Goal: Understand process/instructions: Learn about a topic

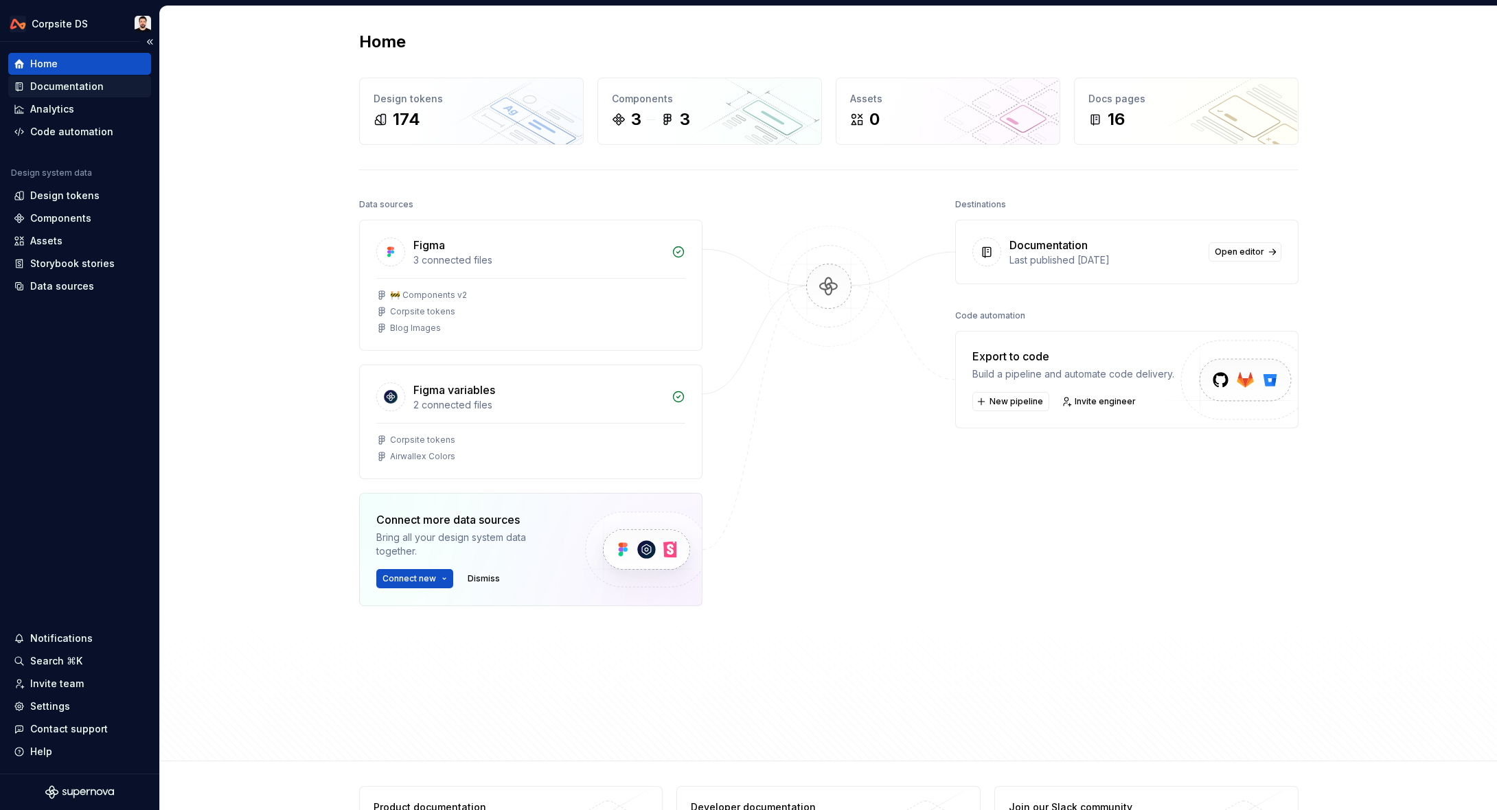
click at [60, 88] on div "Documentation" at bounding box center [66, 87] width 73 height 14
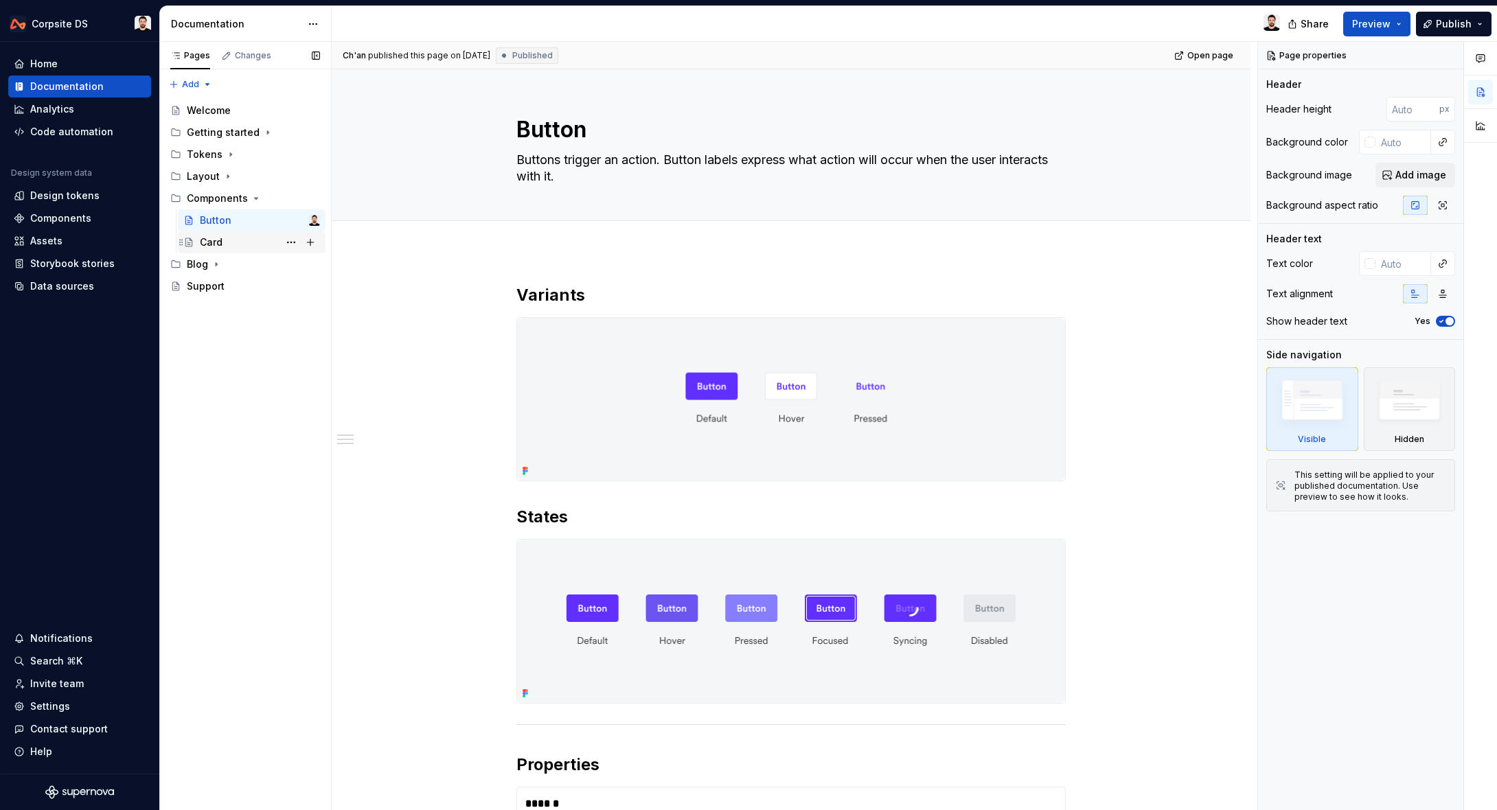
click at [229, 240] on div "Card" at bounding box center [260, 242] width 120 height 19
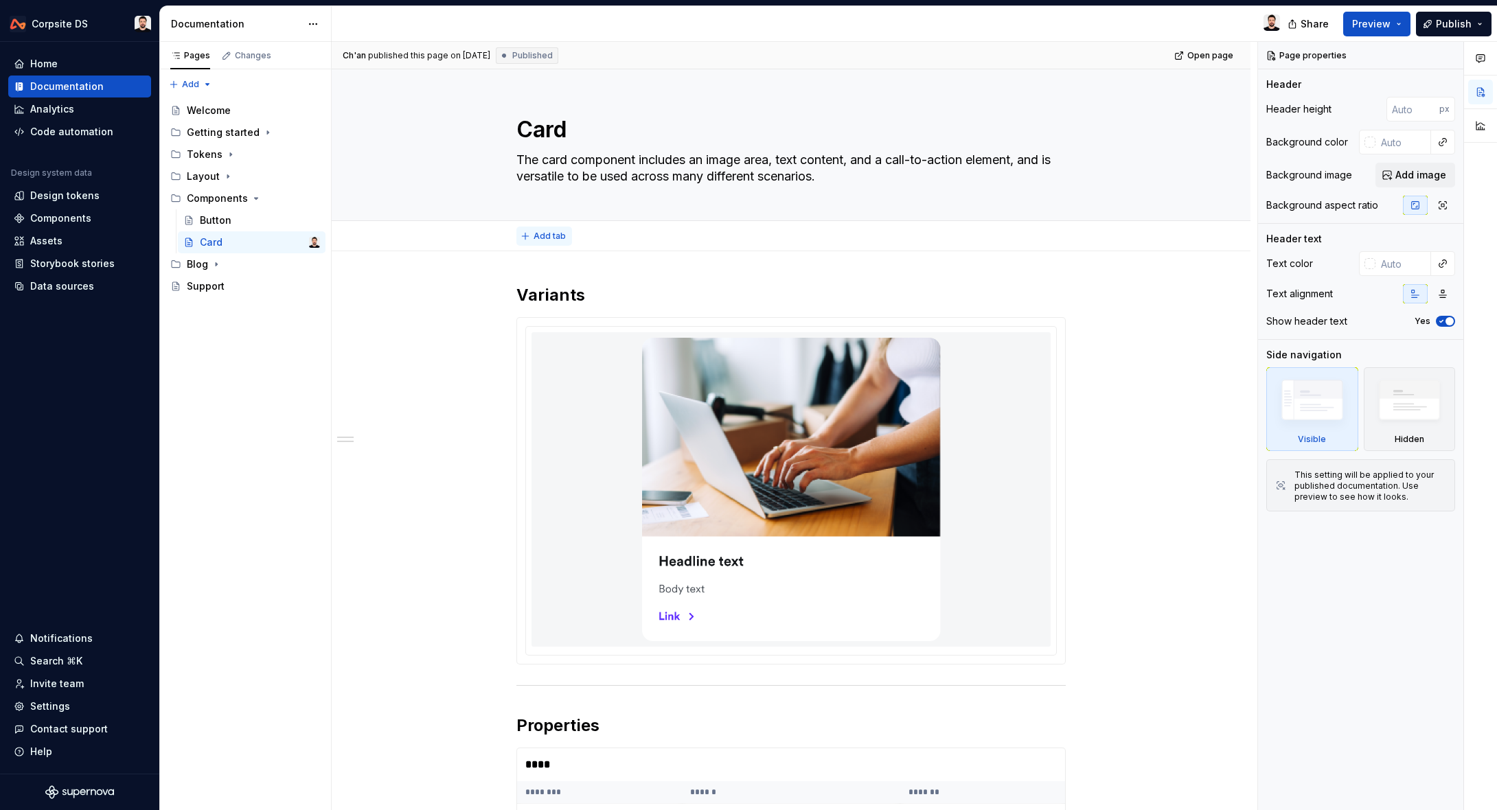
type textarea "*"
click at [538, 235] on span "Add tab" at bounding box center [549, 236] width 32 height 11
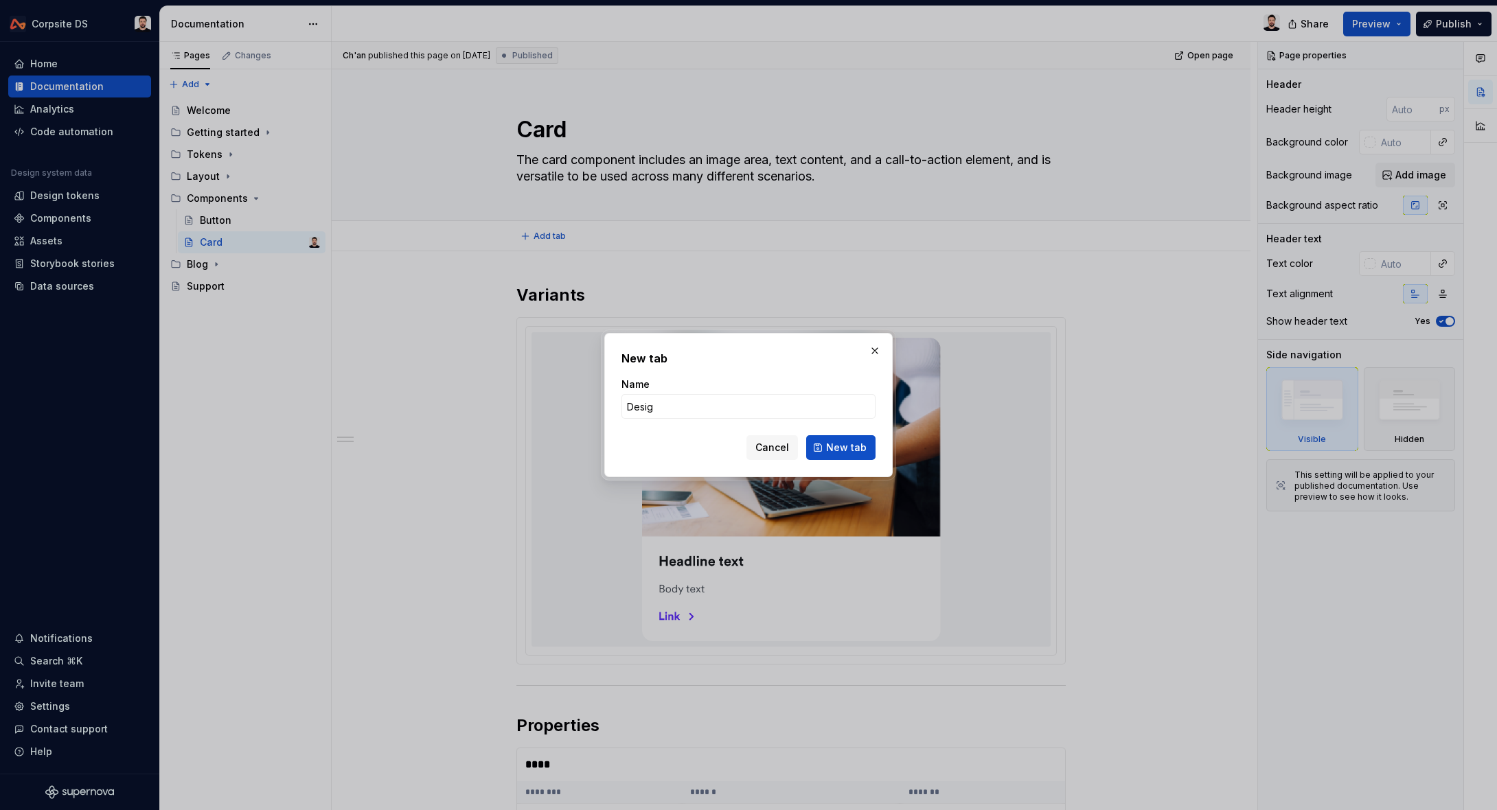
type input "Design"
click at [845, 444] on span "New tab" at bounding box center [846, 448] width 41 height 14
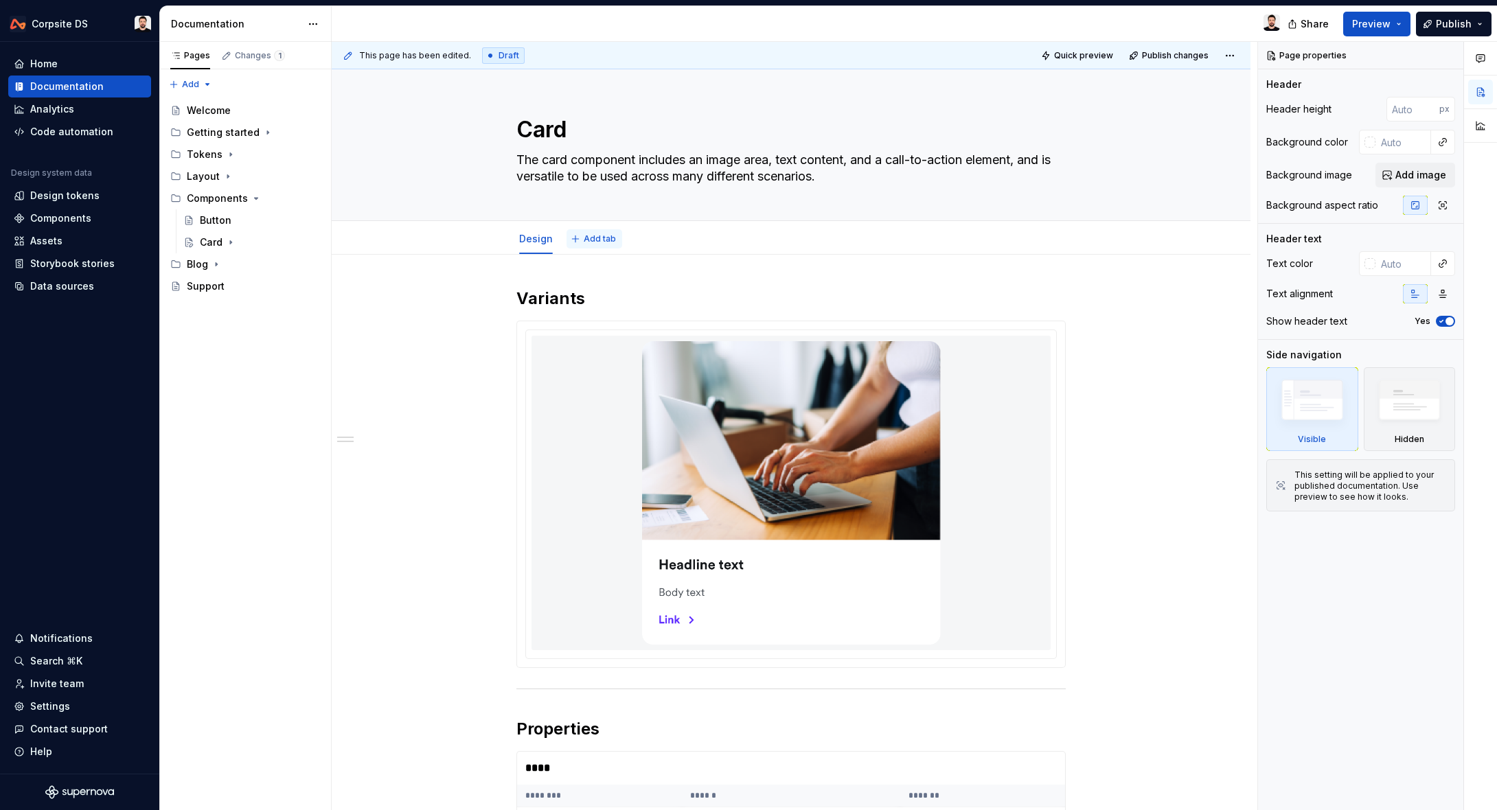
click at [599, 240] on span "Add tab" at bounding box center [600, 238] width 32 height 11
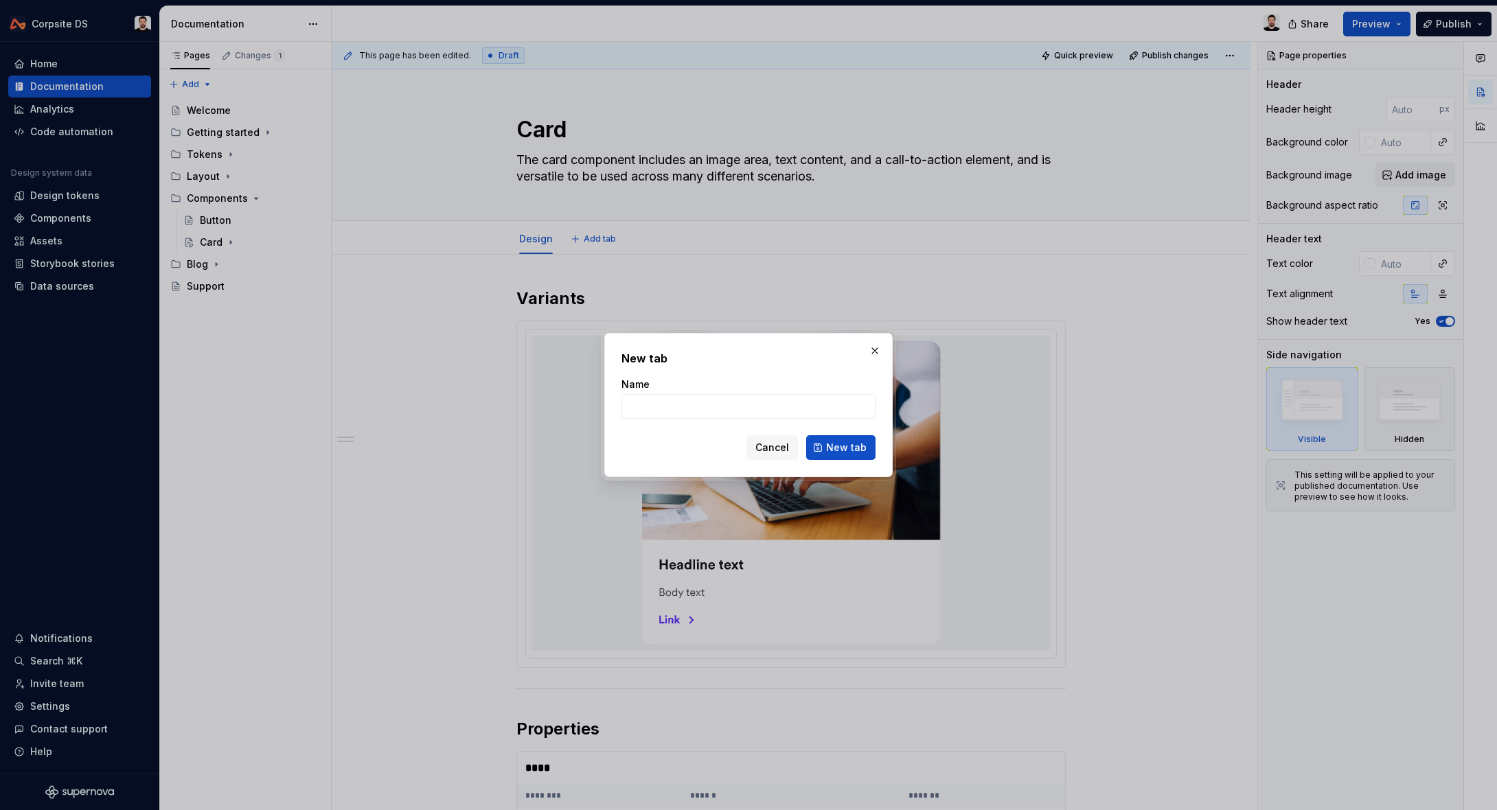
type textarea "*"
type input "C"
type textarea "*"
type input "Code"
click at [822, 442] on button "New tab" at bounding box center [840, 447] width 69 height 25
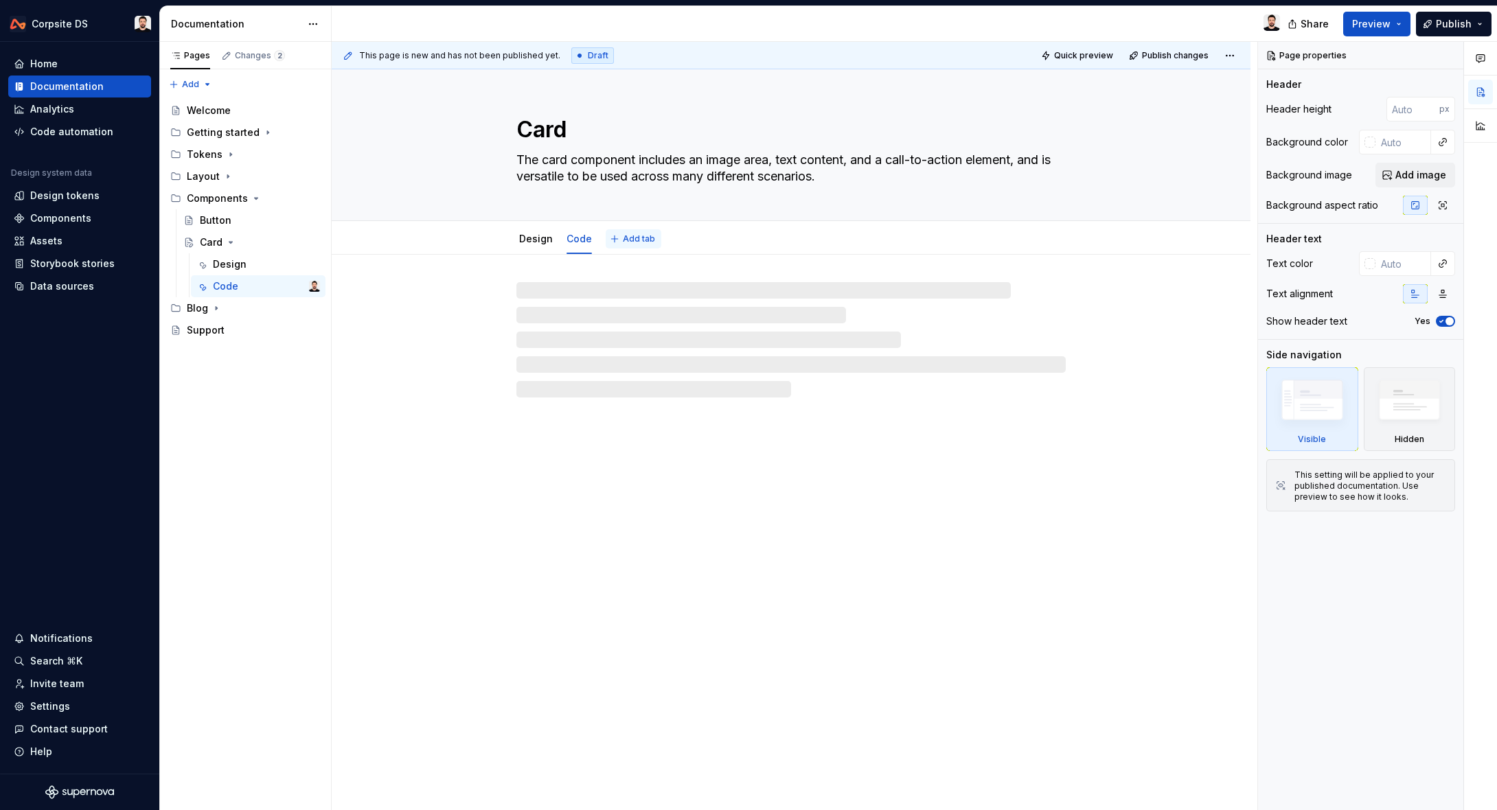
type textarea "*"
click at [638, 245] on button "Add tab" at bounding box center [633, 238] width 56 height 19
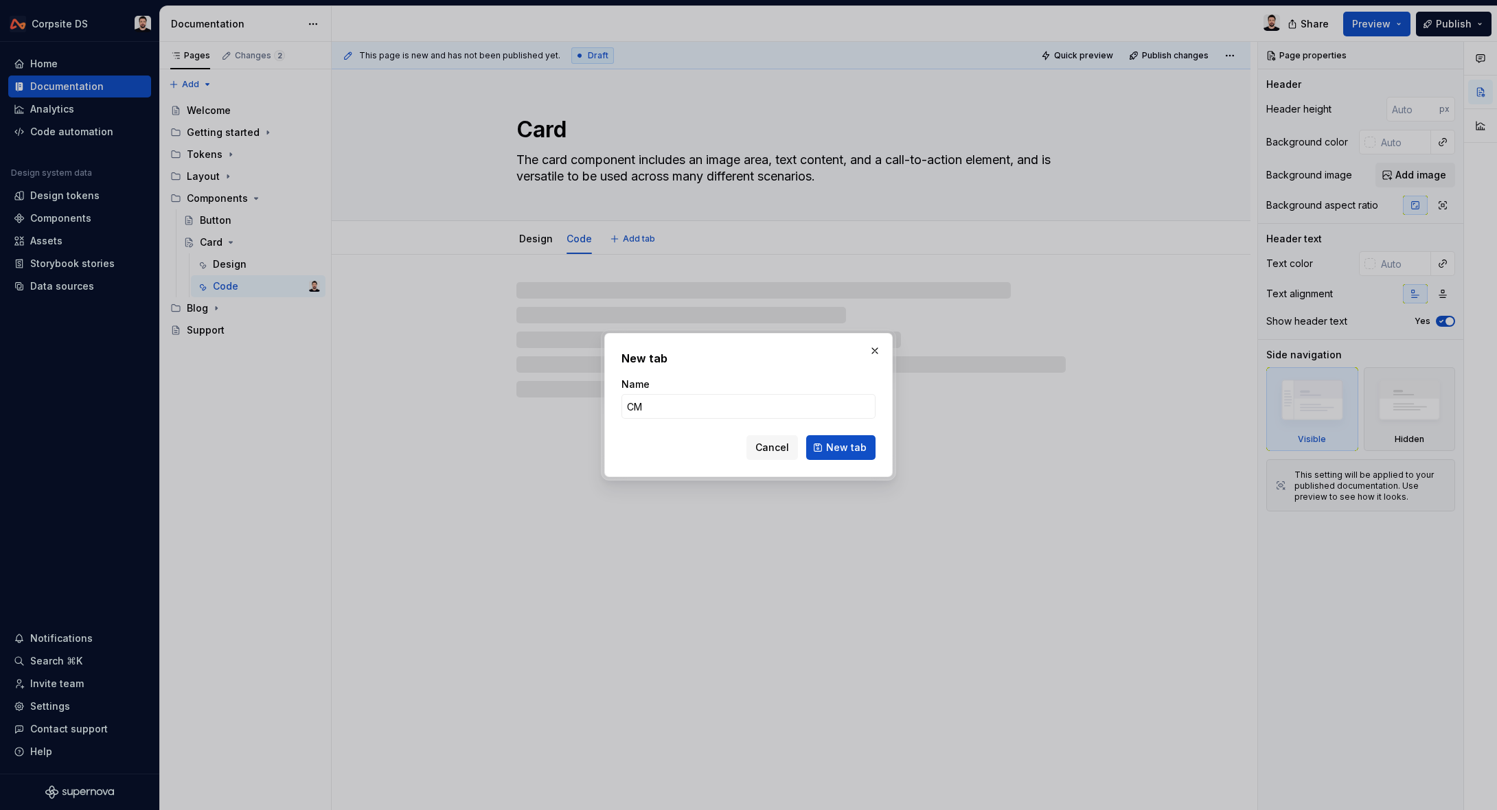
type input "CMS"
type textarea "*"
type input "CMS"
click at [866, 447] on button "New tab" at bounding box center [840, 447] width 69 height 25
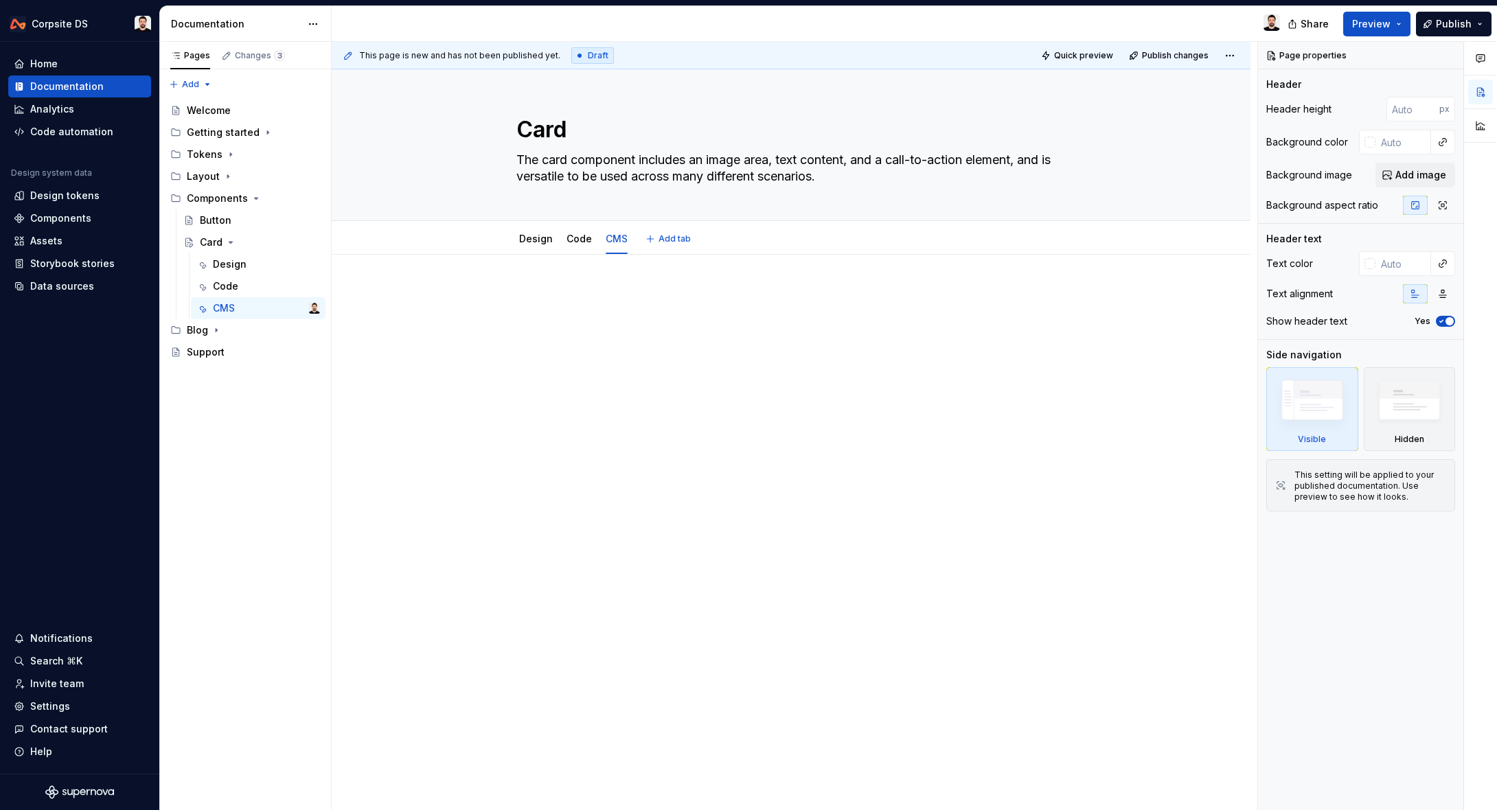
drag, startPoint x: 522, startPoint y: 244, endPoint x: 513, endPoint y: 248, distance: 9.8
click at [523, 244] on link "Design" at bounding box center [536, 239] width 34 height 12
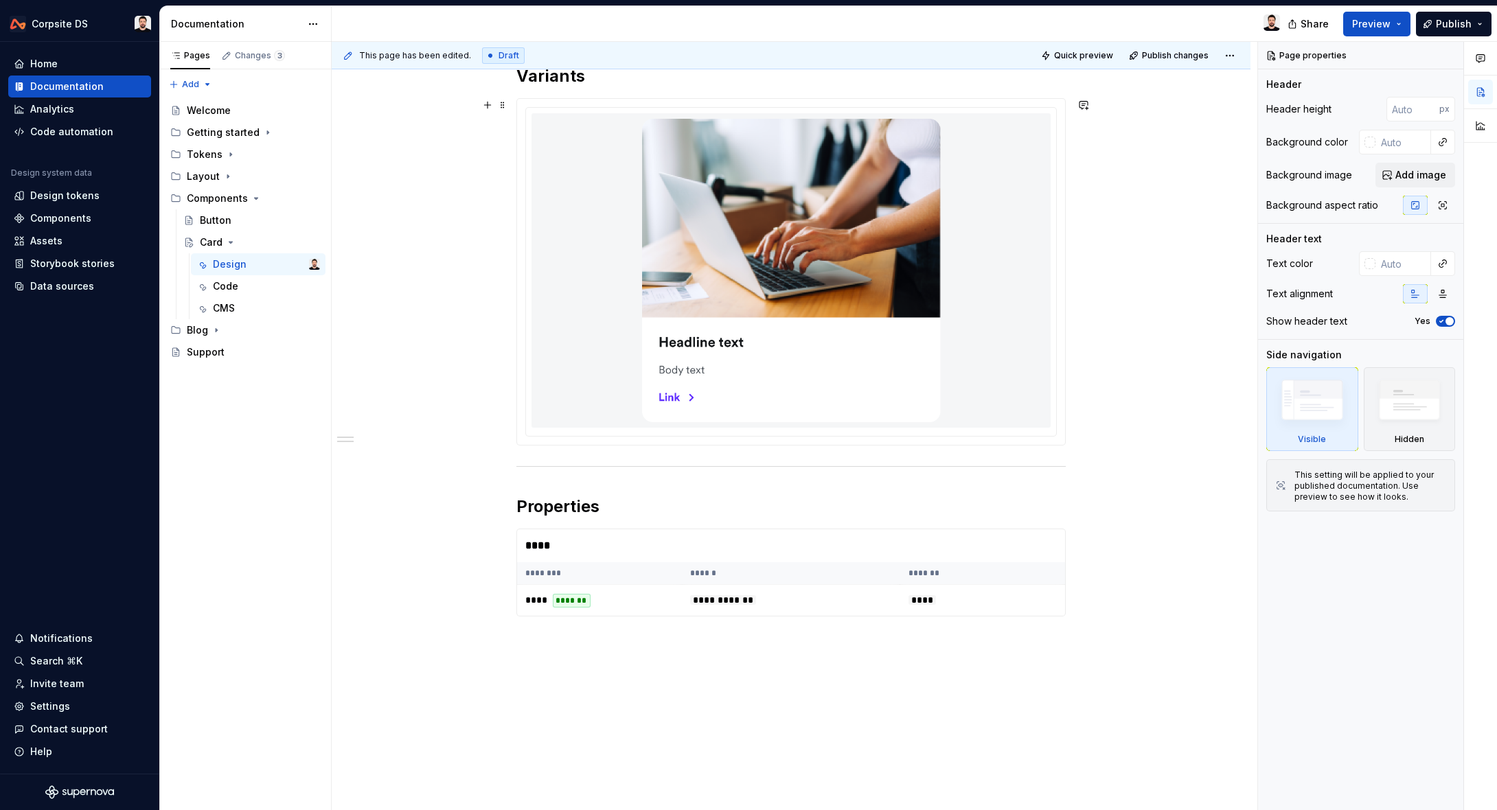
scroll to position [94, 0]
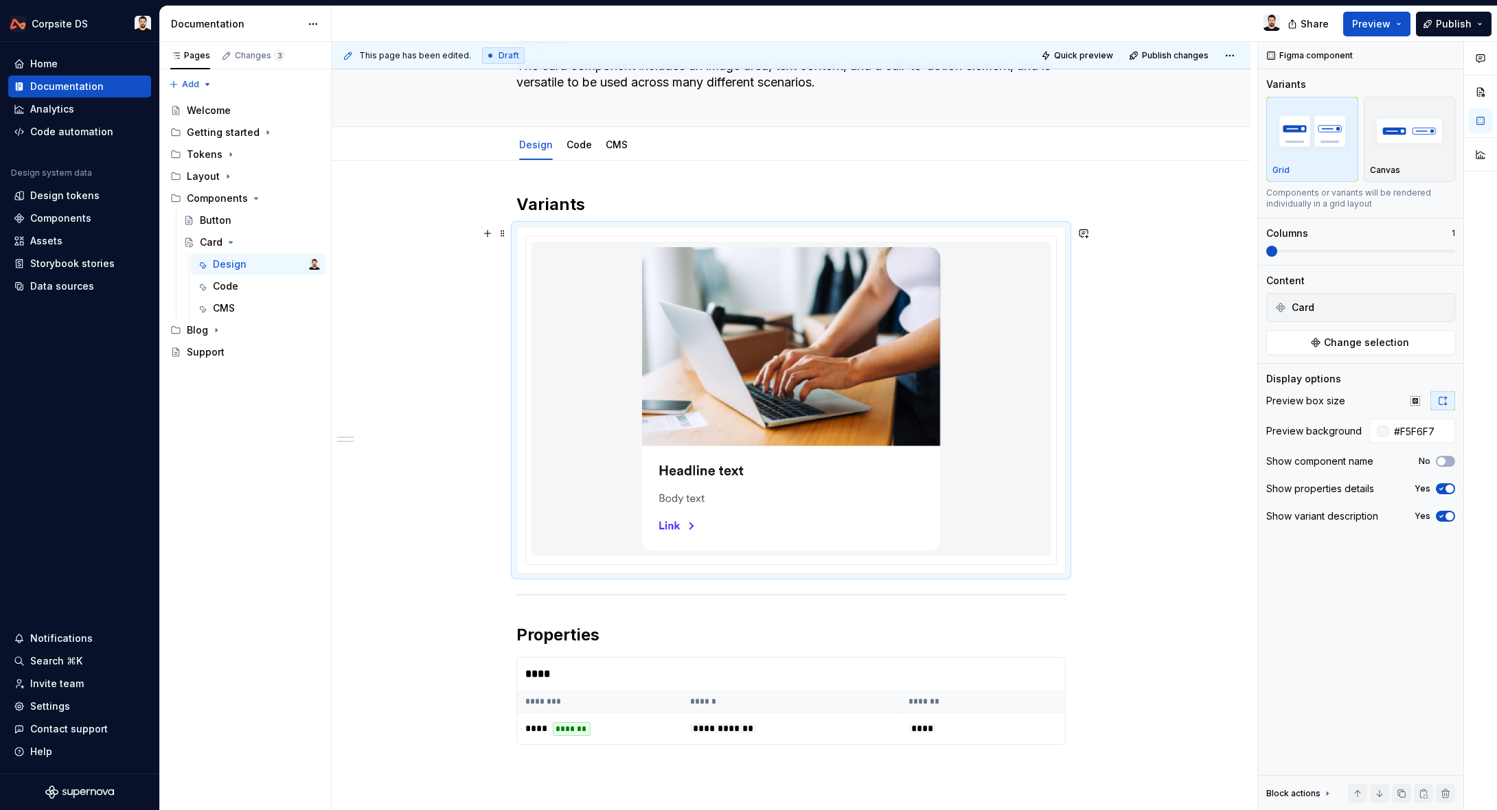
click at [827, 270] on img at bounding box center [791, 398] width 299 height 303
click at [855, 323] on img at bounding box center [791, 398] width 299 height 303
click at [1359, 337] on span "Change selection" at bounding box center [1366, 343] width 85 height 14
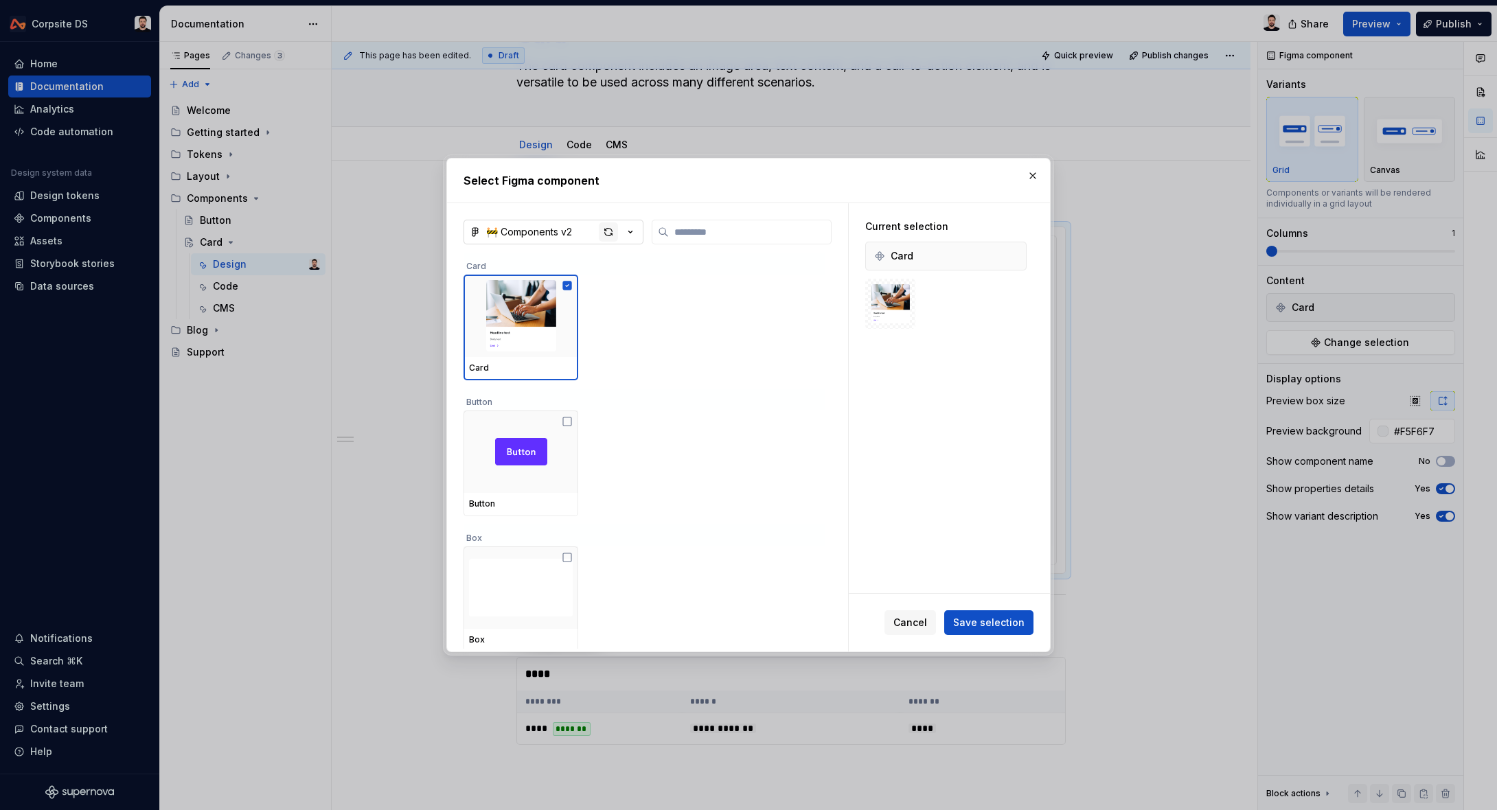
click at [603, 229] on div "button" at bounding box center [608, 231] width 19 height 19
click at [969, 617] on span "Save selection" at bounding box center [988, 623] width 71 height 14
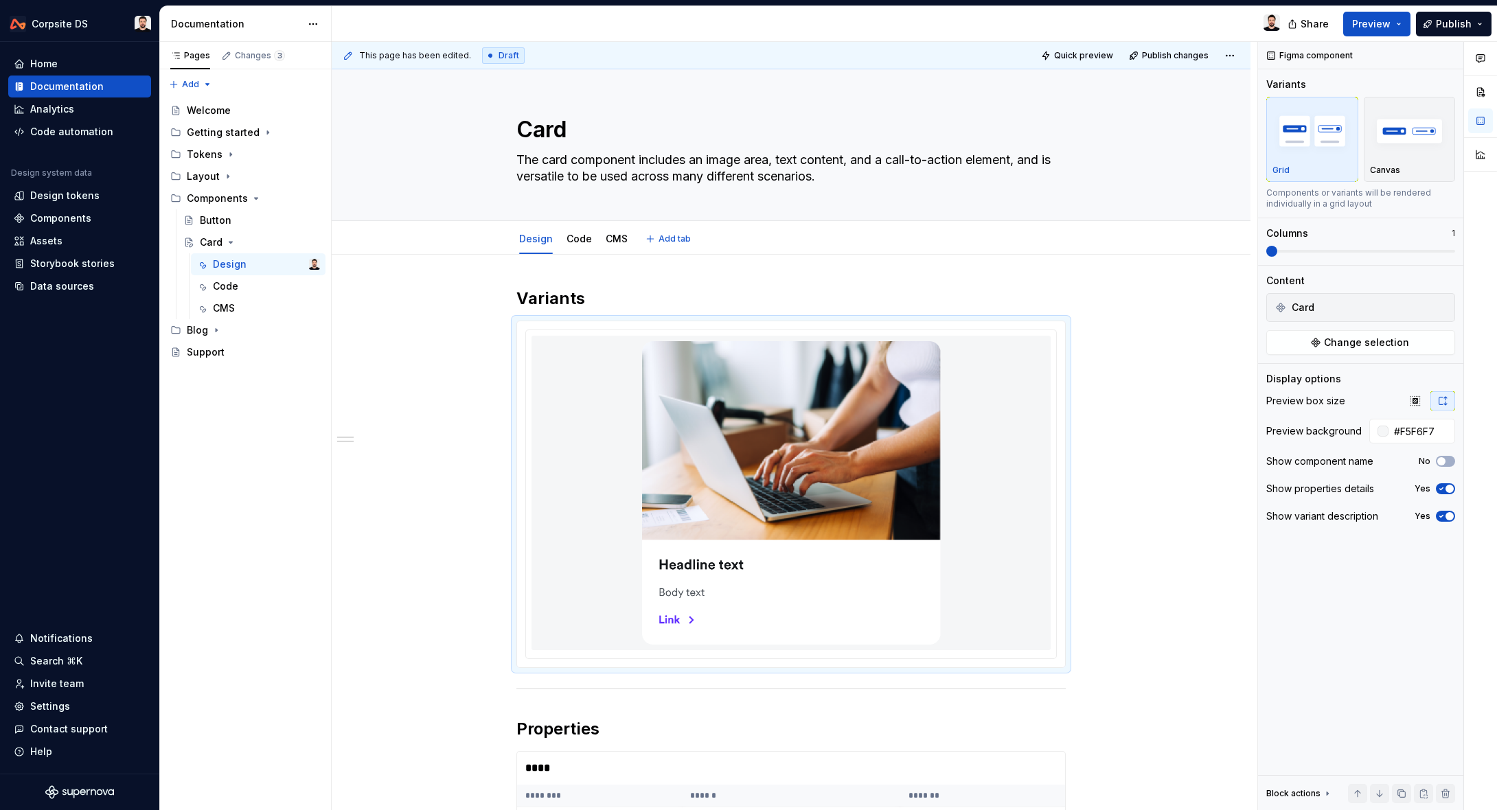
type textarea "*"
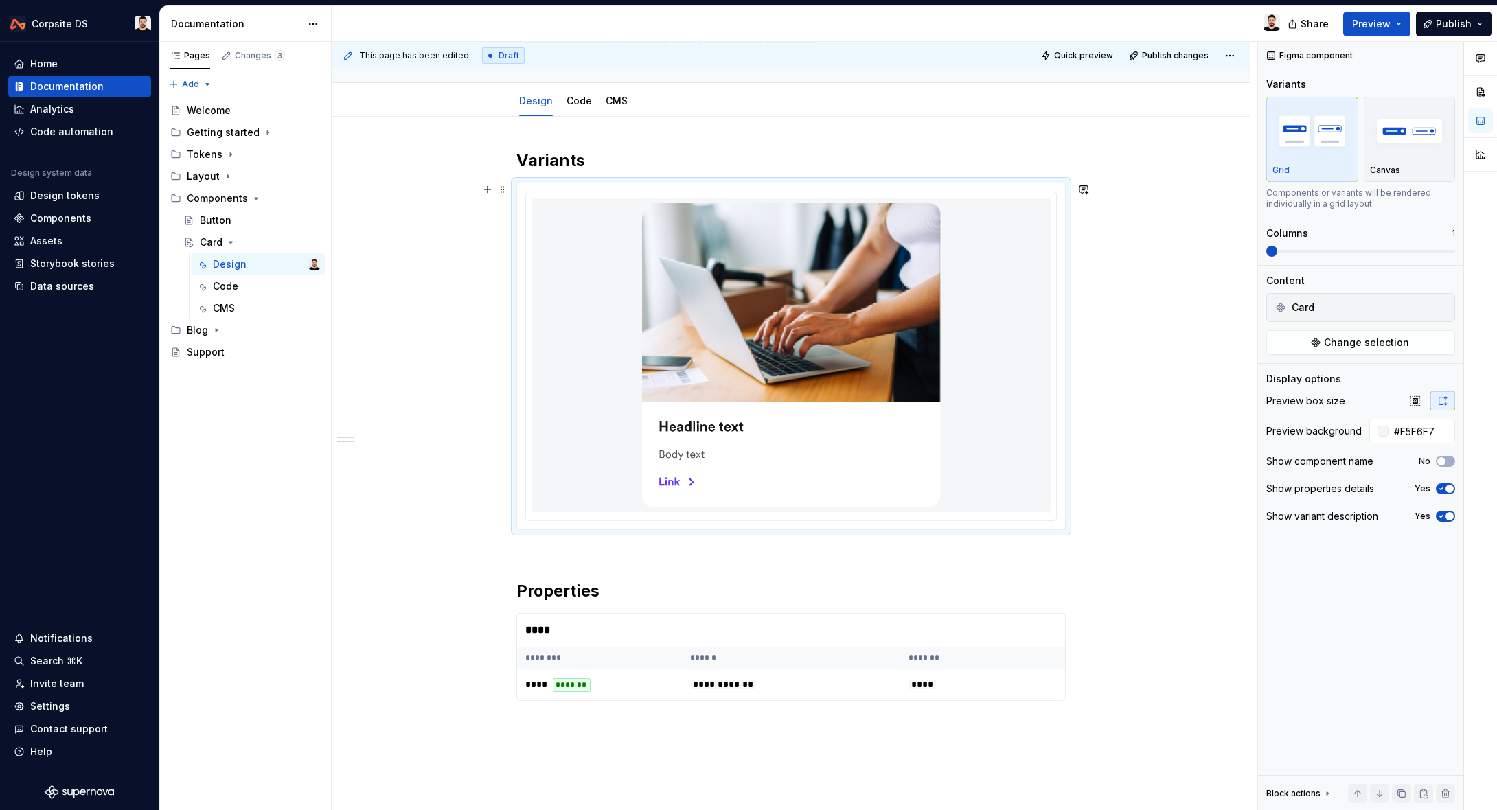
scroll to position [139, 0]
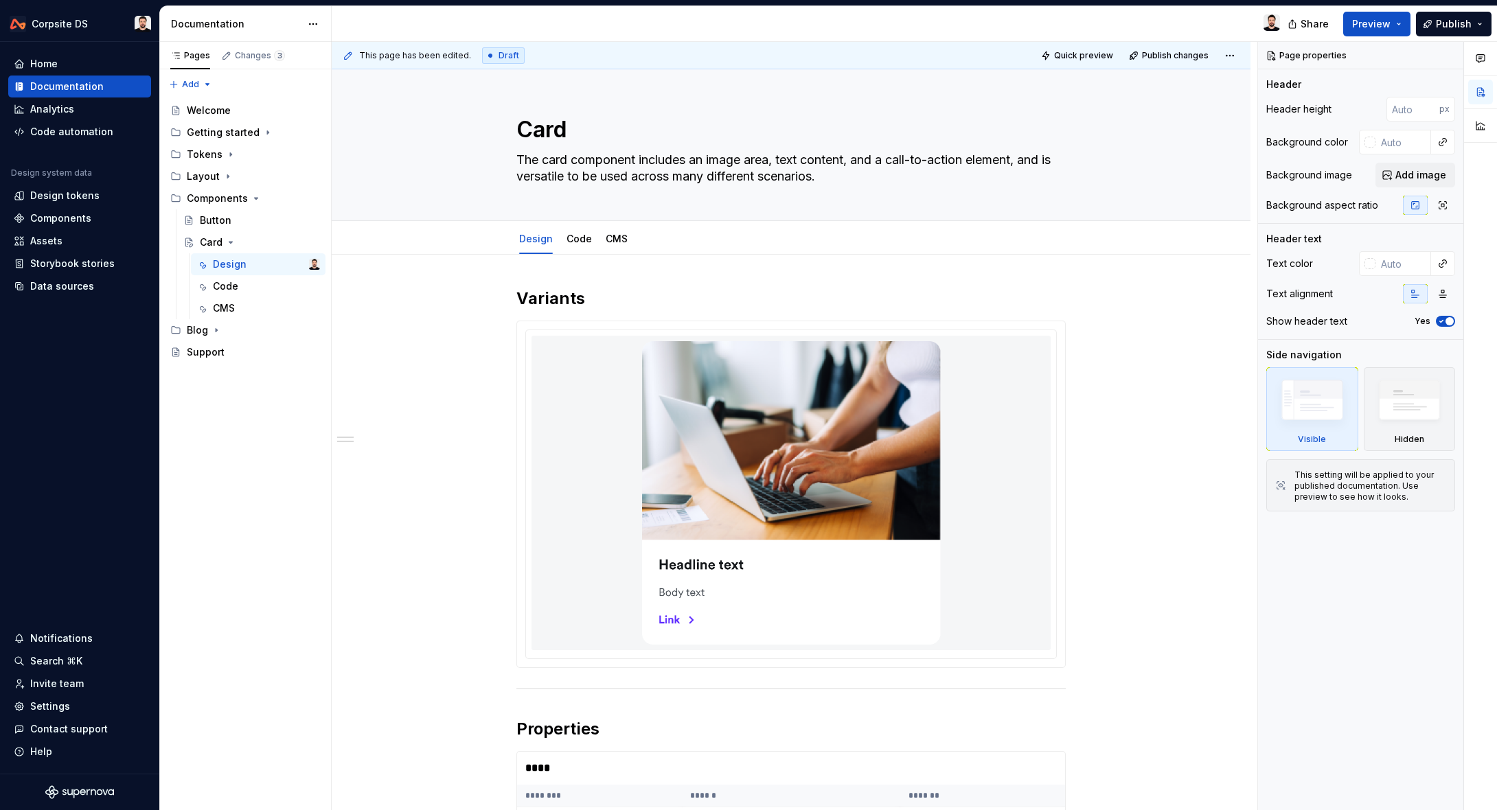
click at [559, 19] on div at bounding box center [811, 24] width 959 height 36
click at [1241, 15] on div at bounding box center [811, 24] width 959 height 36
click at [1054, 19] on div at bounding box center [811, 24] width 959 height 36
click at [1244, 14] on div at bounding box center [811, 24] width 959 height 36
click at [45, 284] on div "Data sources" at bounding box center [62, 286] width 64 height 14
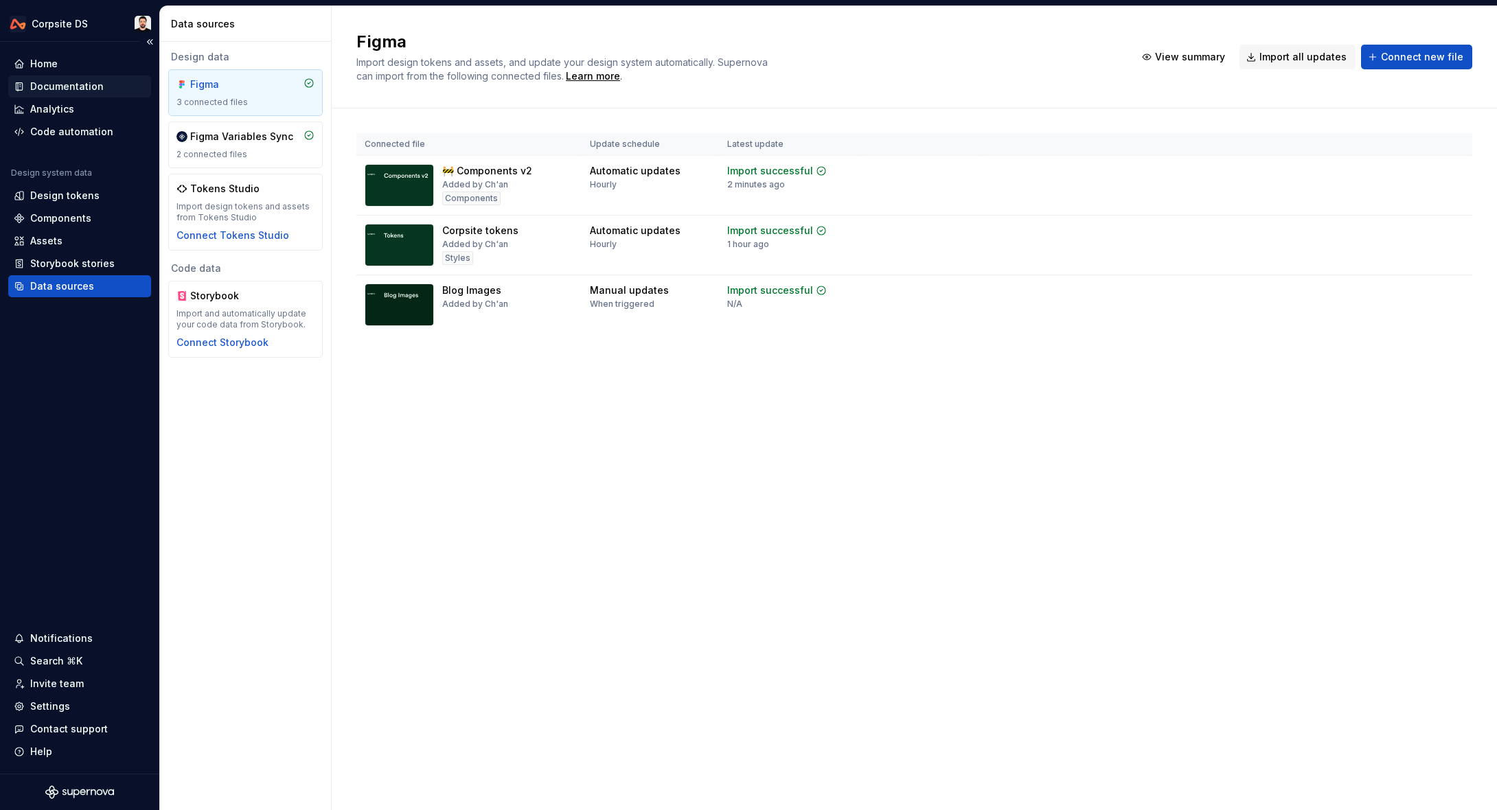
click at [74, 87] on div "Documentation" at bounding box center [66, 87] width 73 height 14
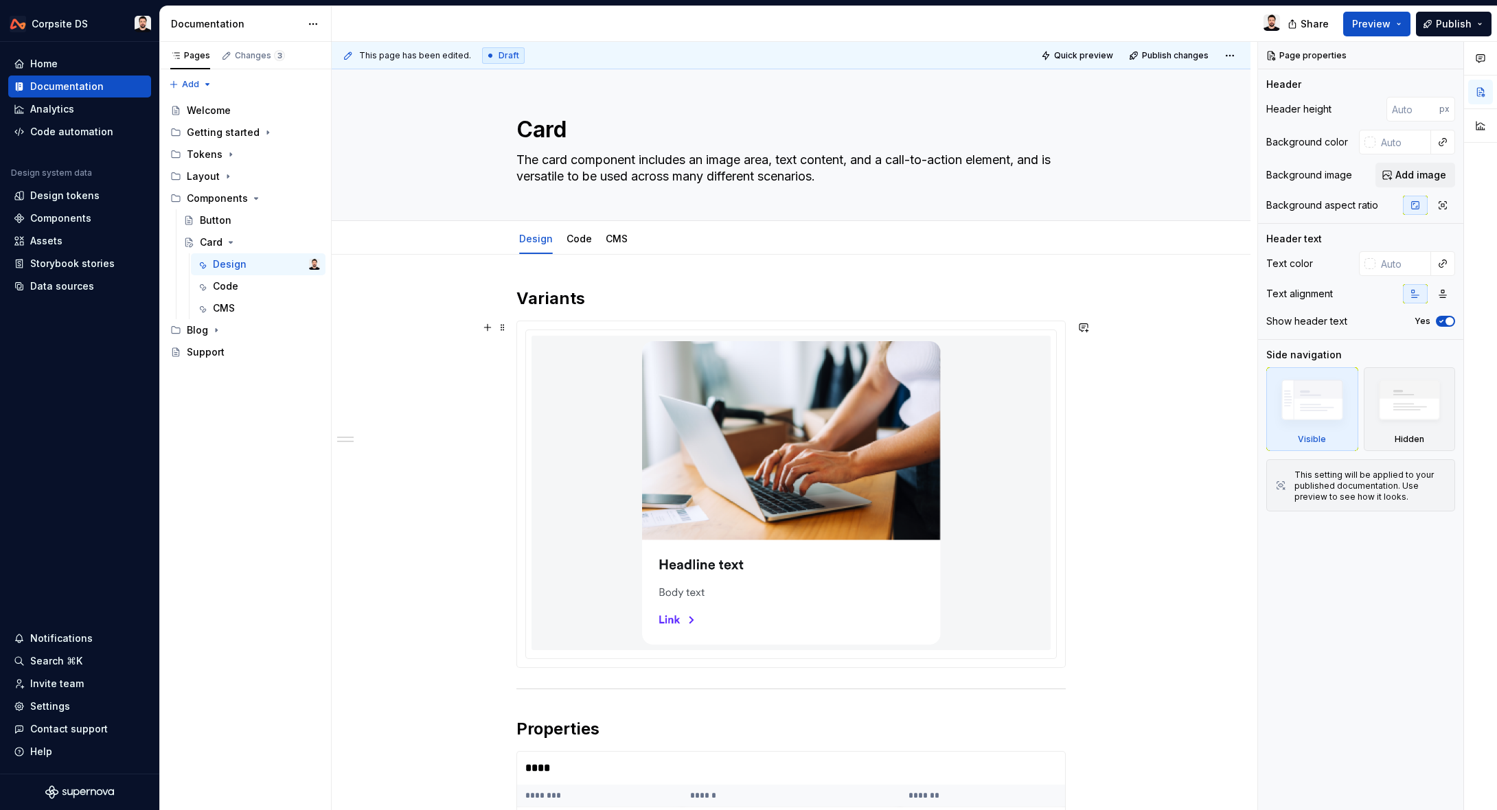
scroll to position [74, 0]
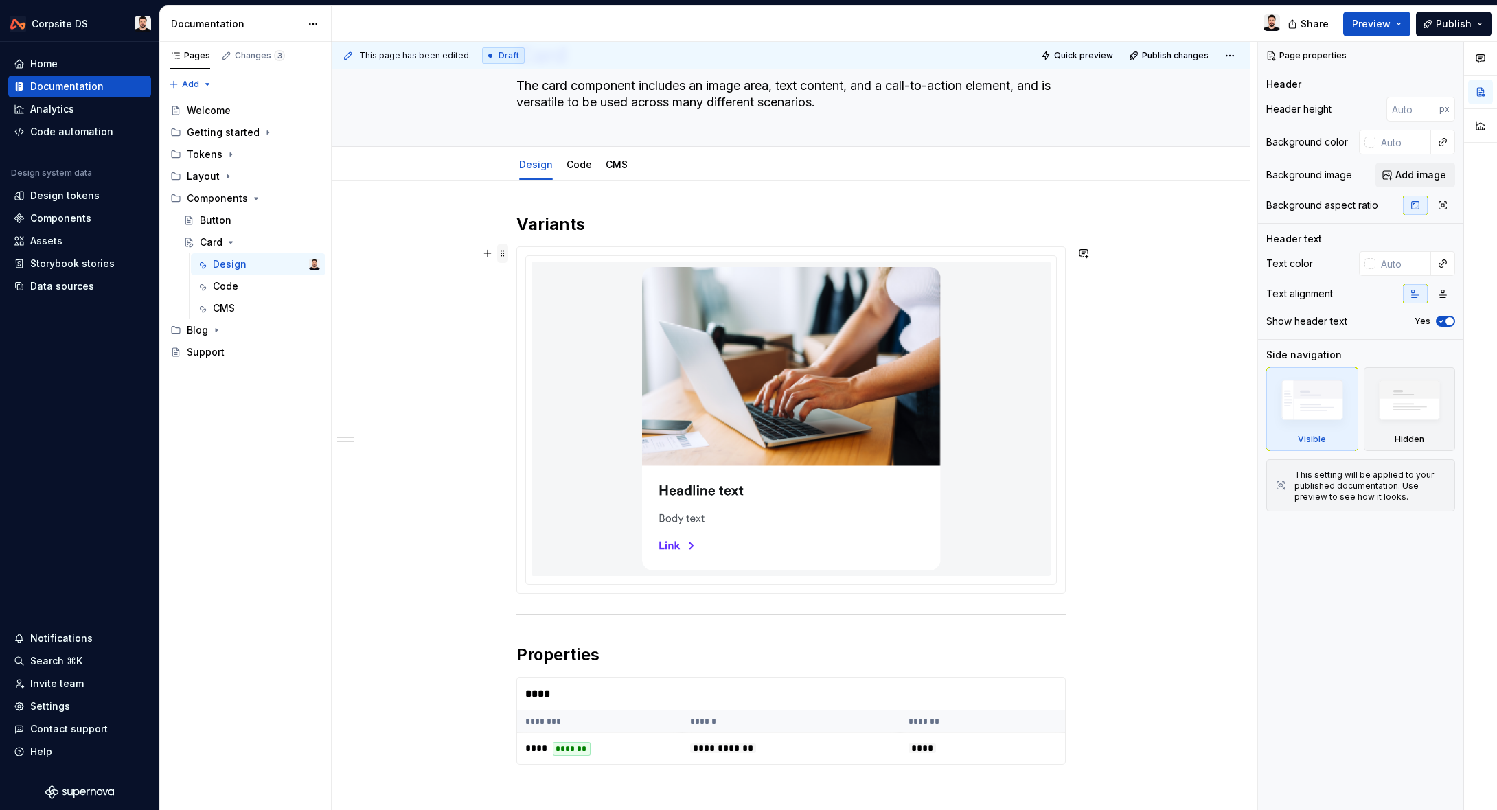
click at [507, 262] on span at bounding box center [502, 253] width 11 height 19
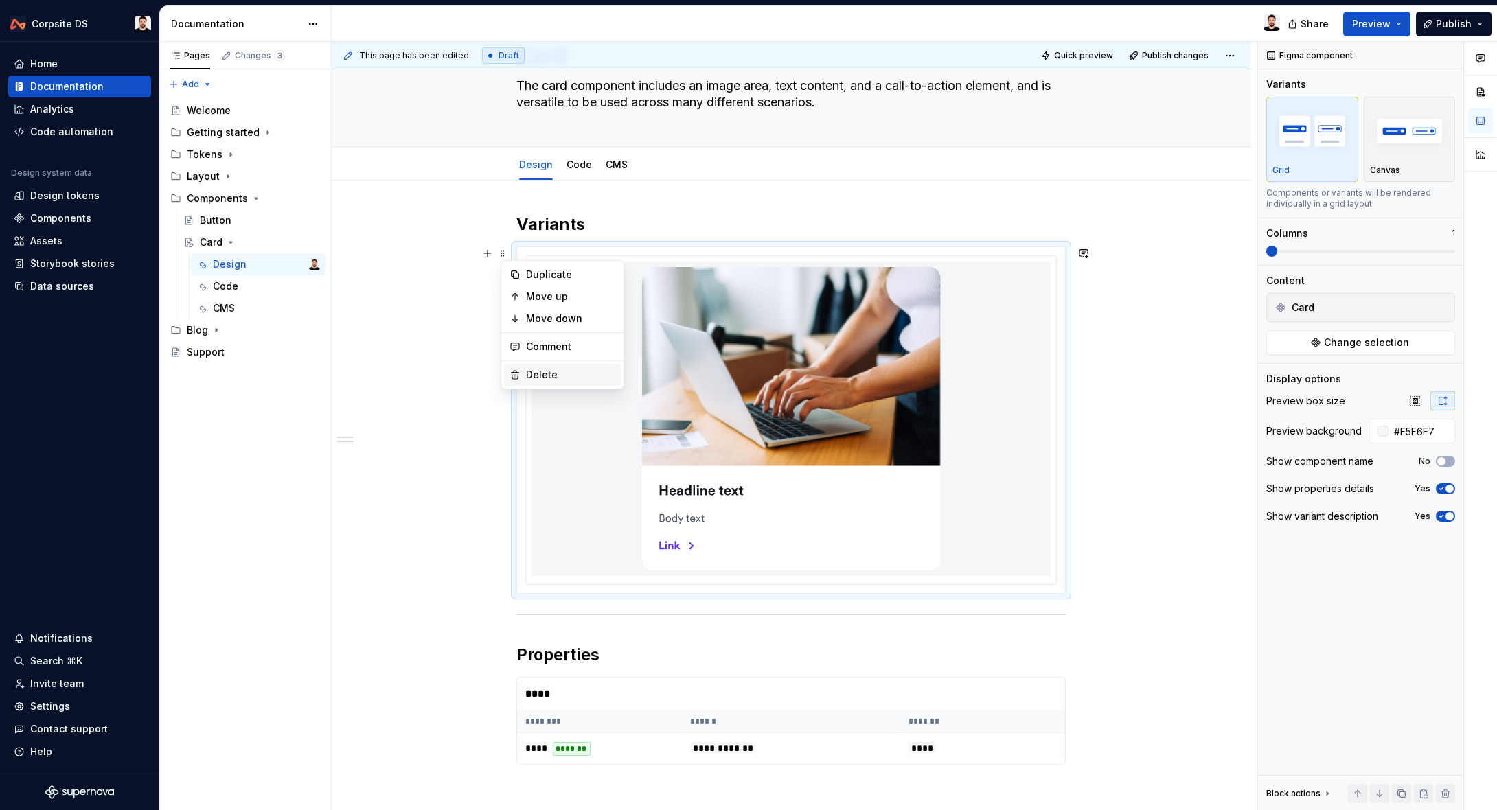
type textarea "*"
click at [547, 371] on div "Delete" at bounding box center [570, 375] width 89 height 14
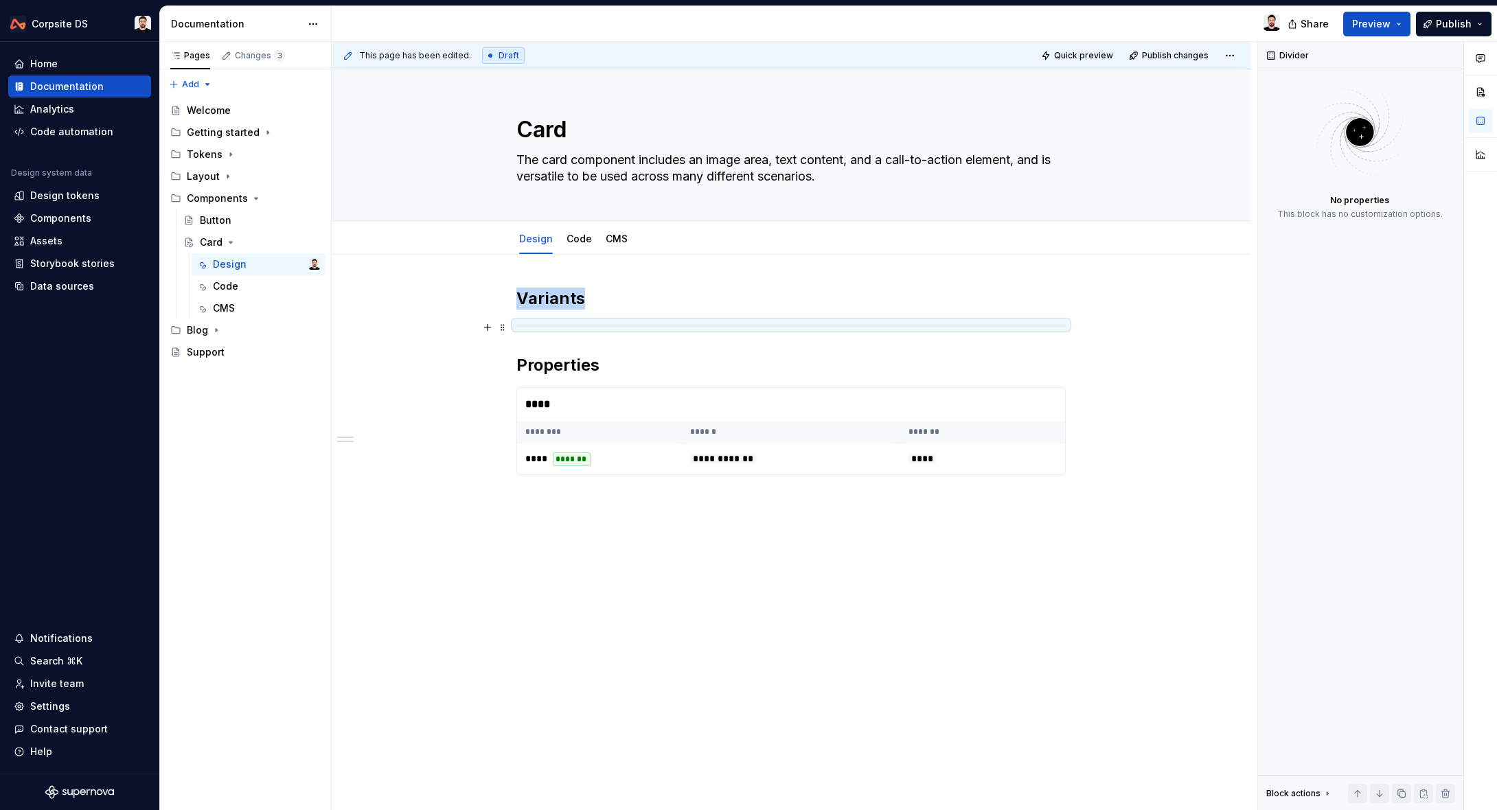
scroll to position [0, 0]
click at [614, 325] on hr at bounding box center [790, 325] width 549 height 1
click at [603, 312] on div "**********" at bounding box center [790, 398] width 549 height 220
click at [631, 296] on h2 "Variants" at bounding box center [790, 299] width 549 height 22
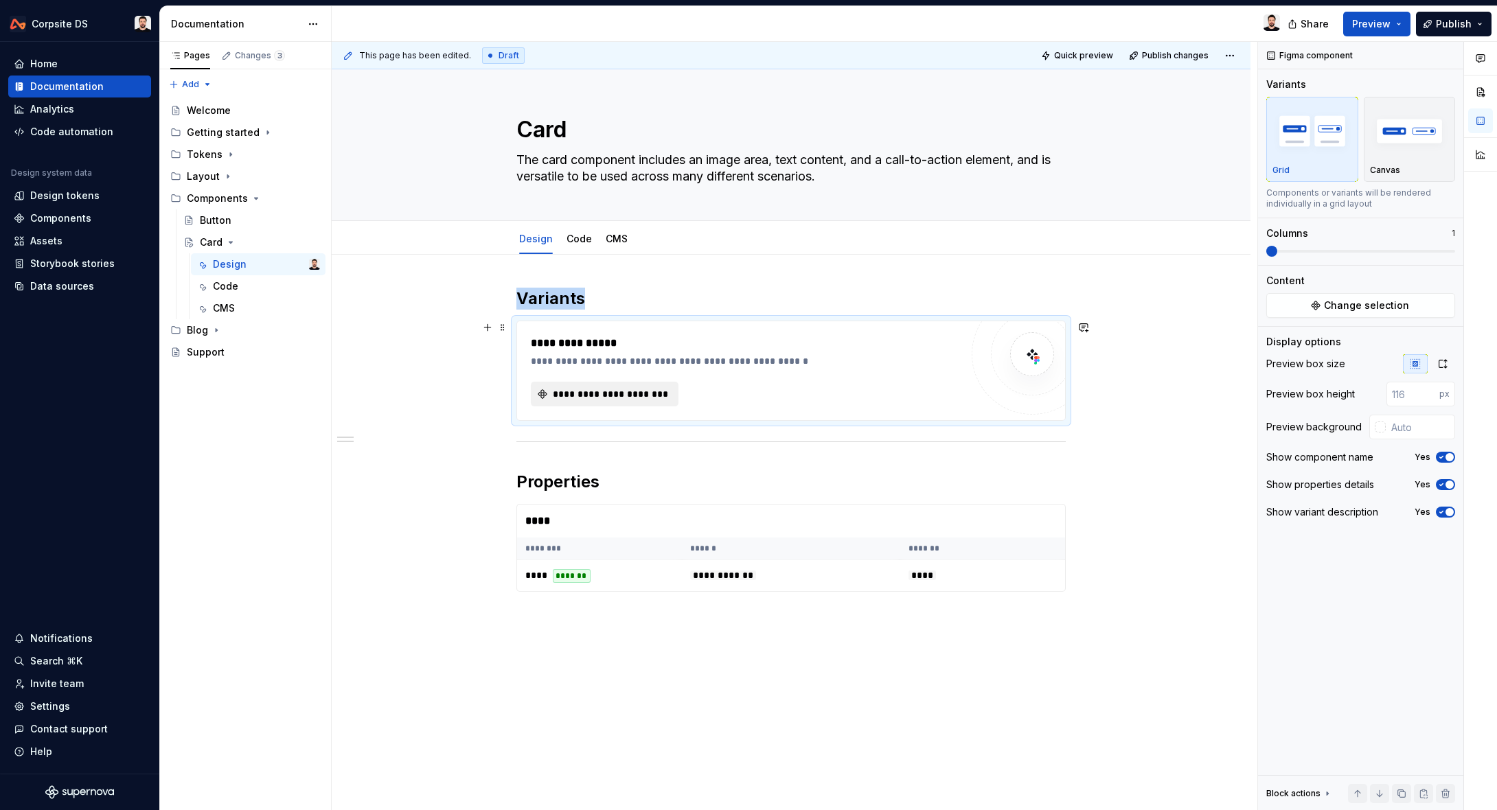
click at [553, 389] on button "**********" at bounding box center [605, 394] width 148 height 25
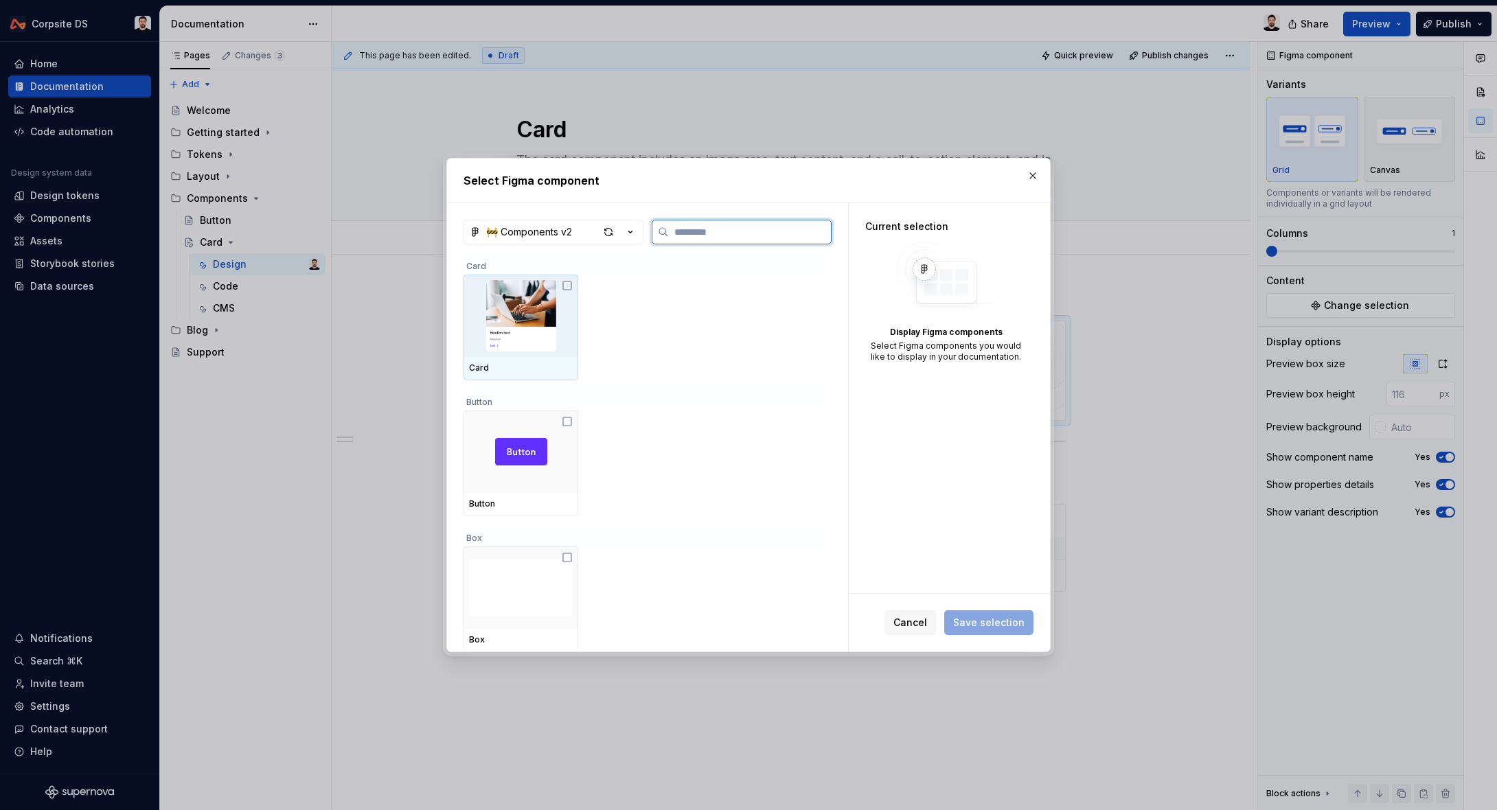
click at [549, 321] on img at bounding box center [521, 315] width 104 height 71
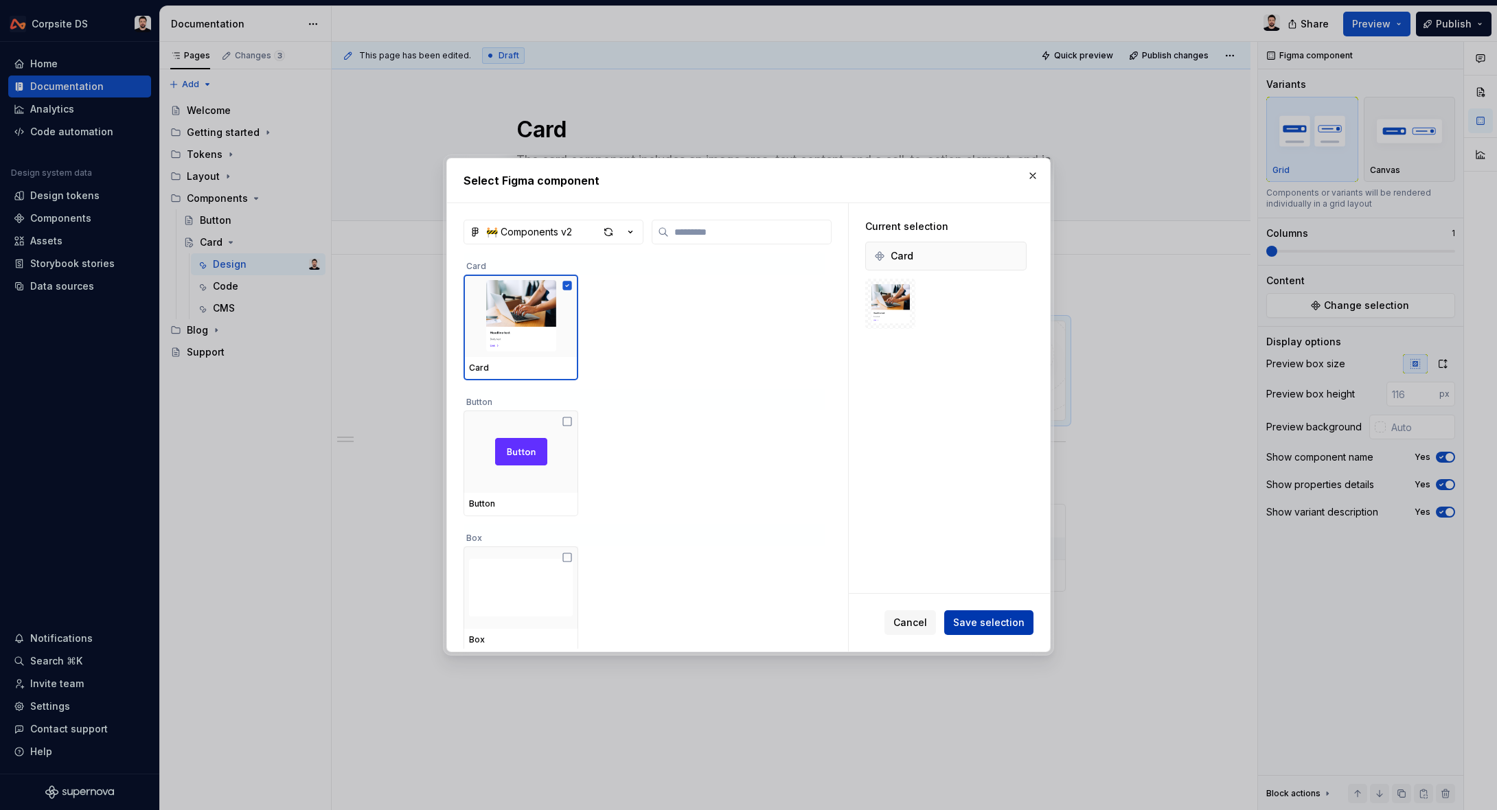
click at [976, 624] on span "Save selection" at bounding box center [988, 623] width 71 height 14
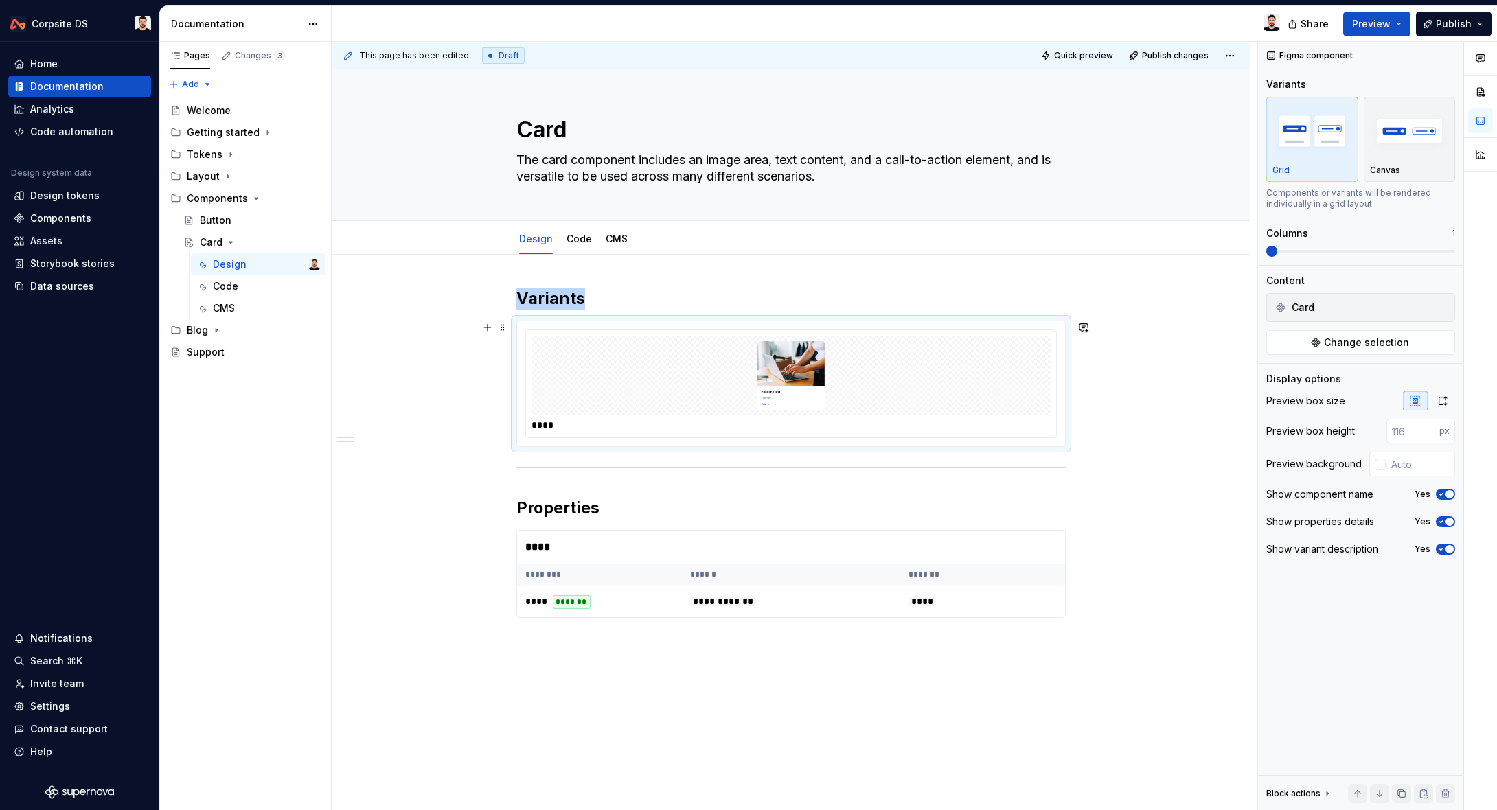
click at [971, 384] on div at bounding box center [790, 376] width 519 height 80
click at [1444, 403] on icon "button" at bounding box center [1443, 401] width 8 height 8
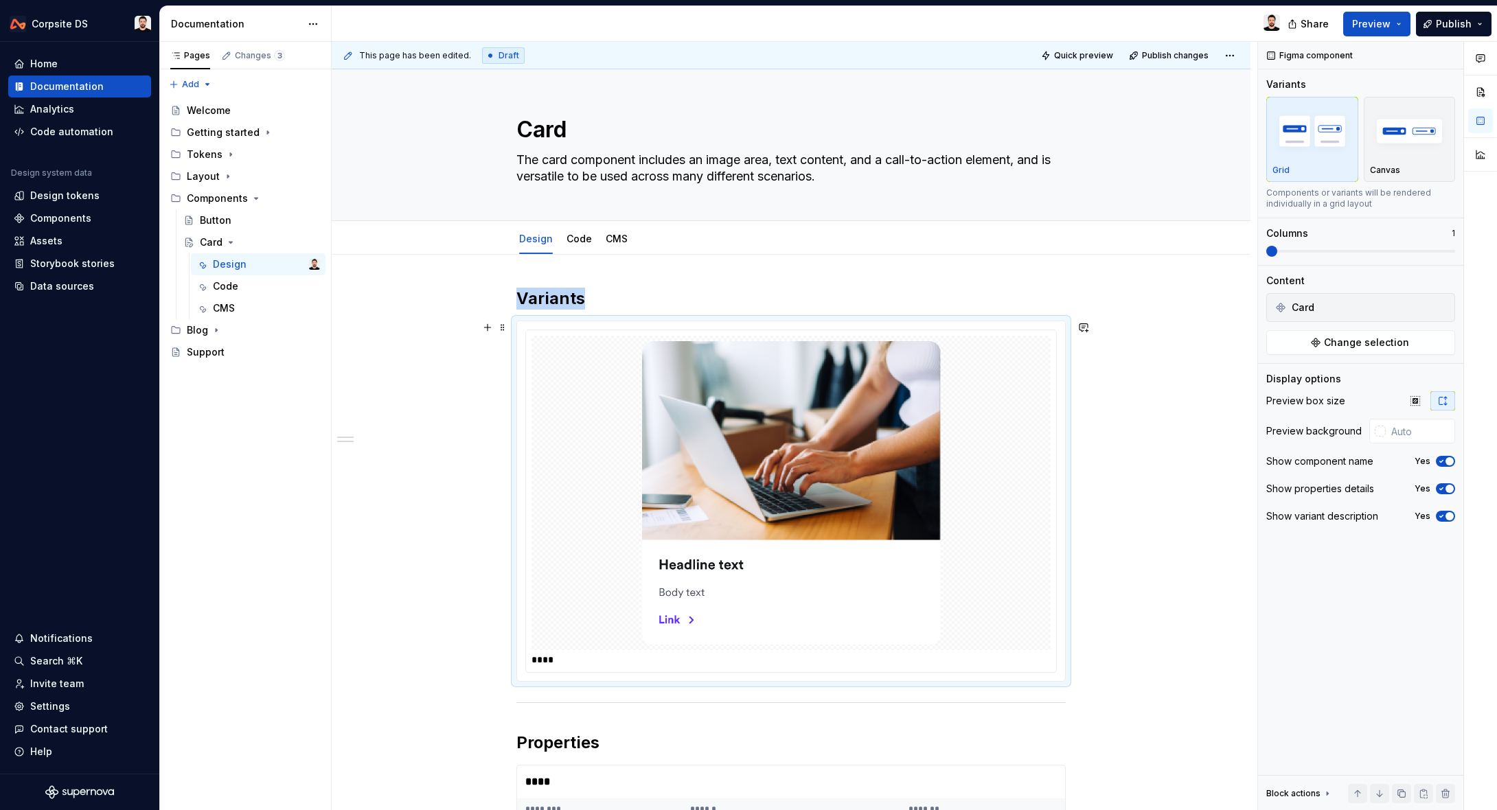
click at [733, 392] on img at bounding box center [791, 492] width 299 height 303
click at [1400, 339] on span "Change selection" at bounding box center [1366, 343] width 85 height 14
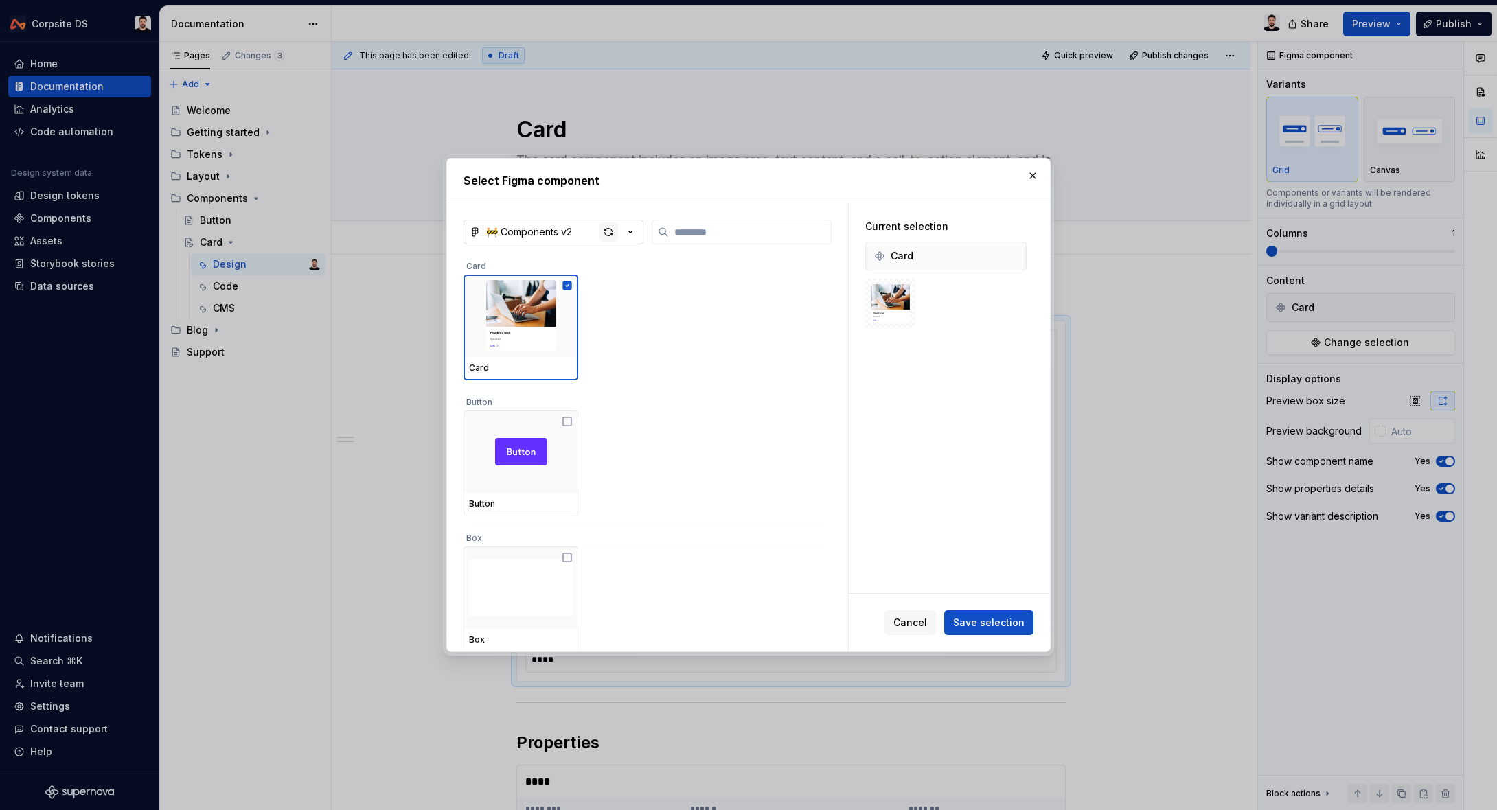
click at [610, 232] on div "button" at bounding box center [608, 231] width 19 height 19
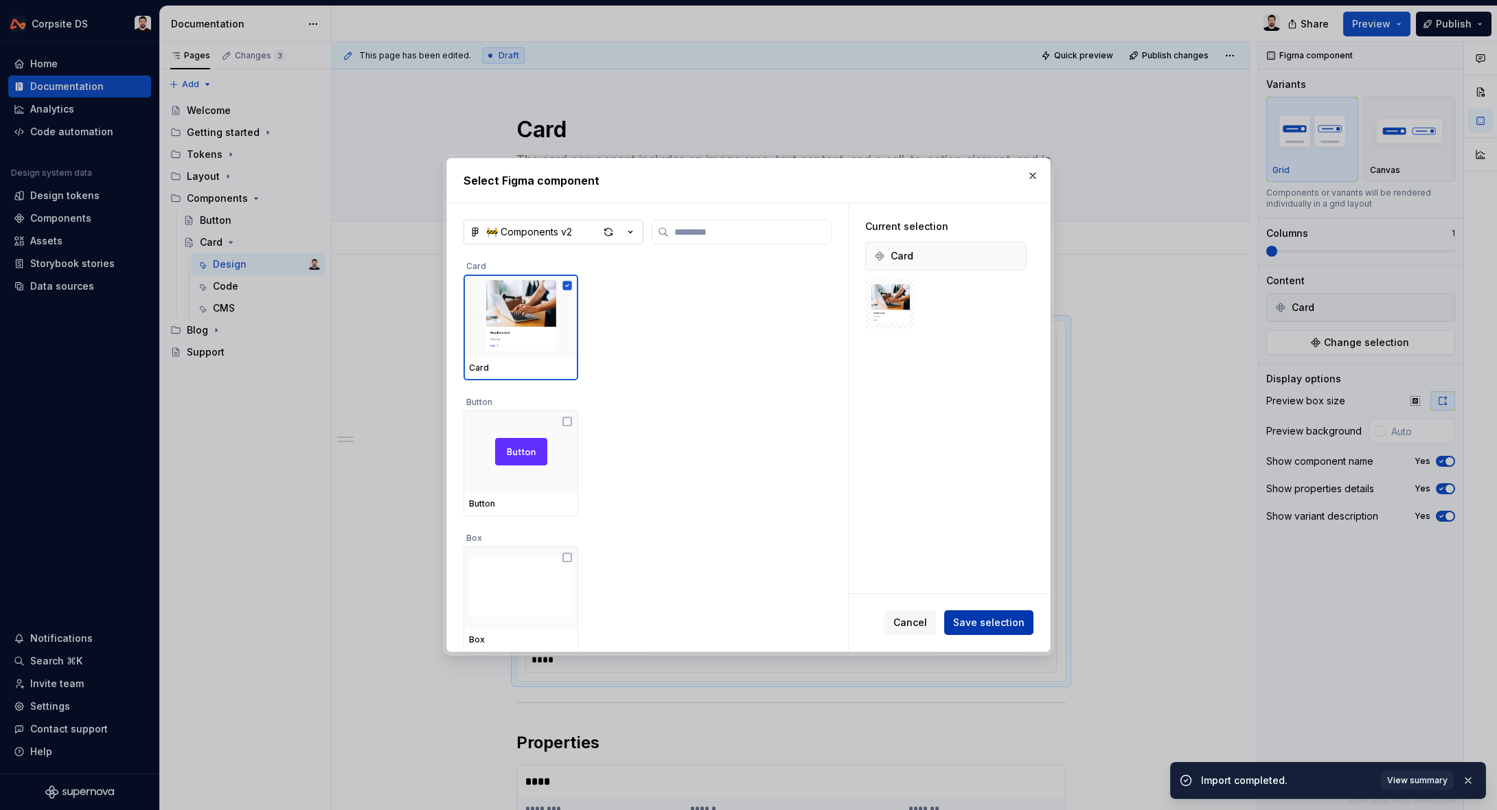
click at [982, 621] on span "Save selection" at bounding box center [988, 623] width 71 height 14
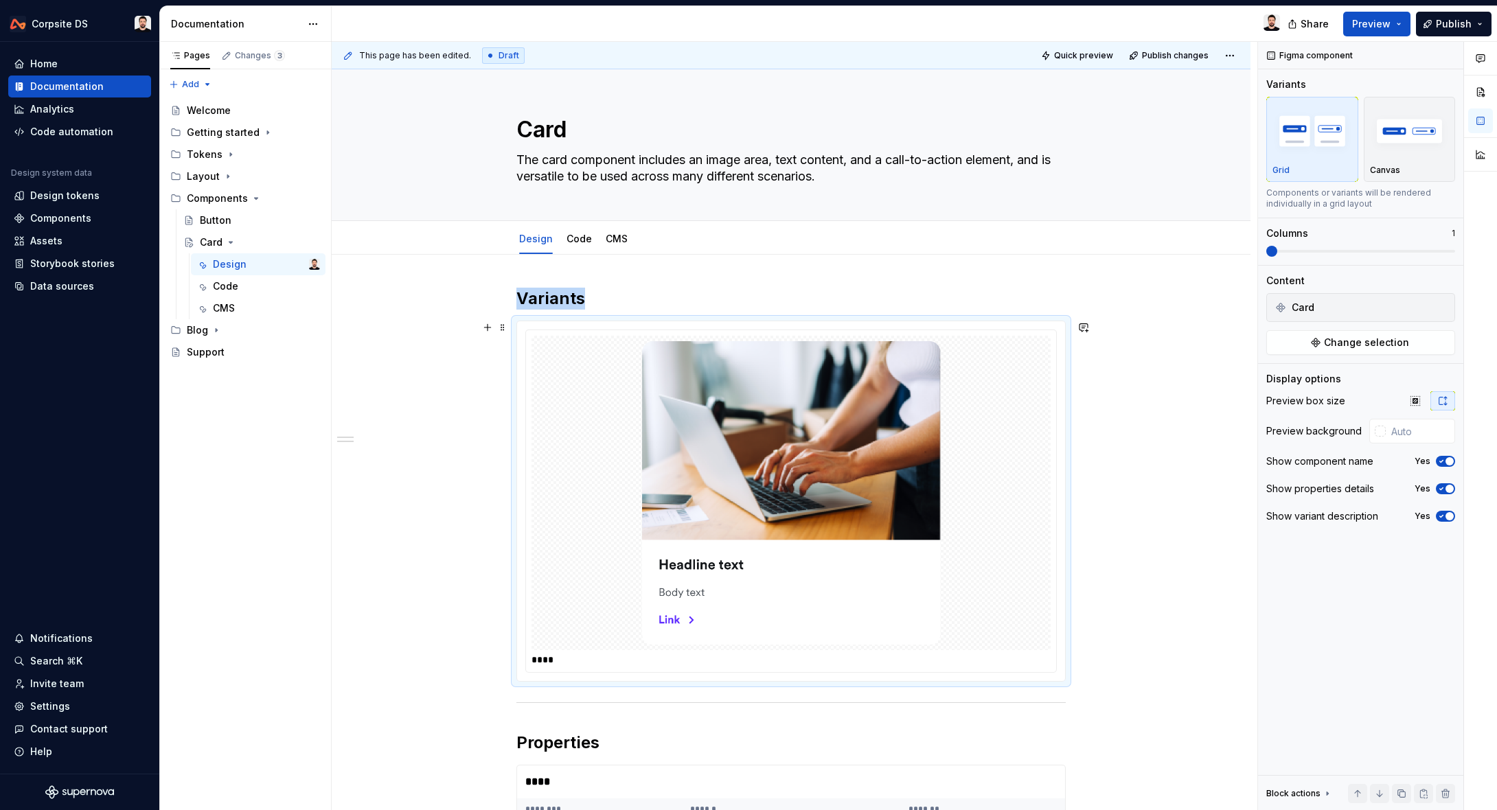
click at [817, 422] on img at bounding box center [791, 492] width 299 height 303
click at [1350, 343] on span "Change selection" at bounding box center [1366, 343] width 85 height 14
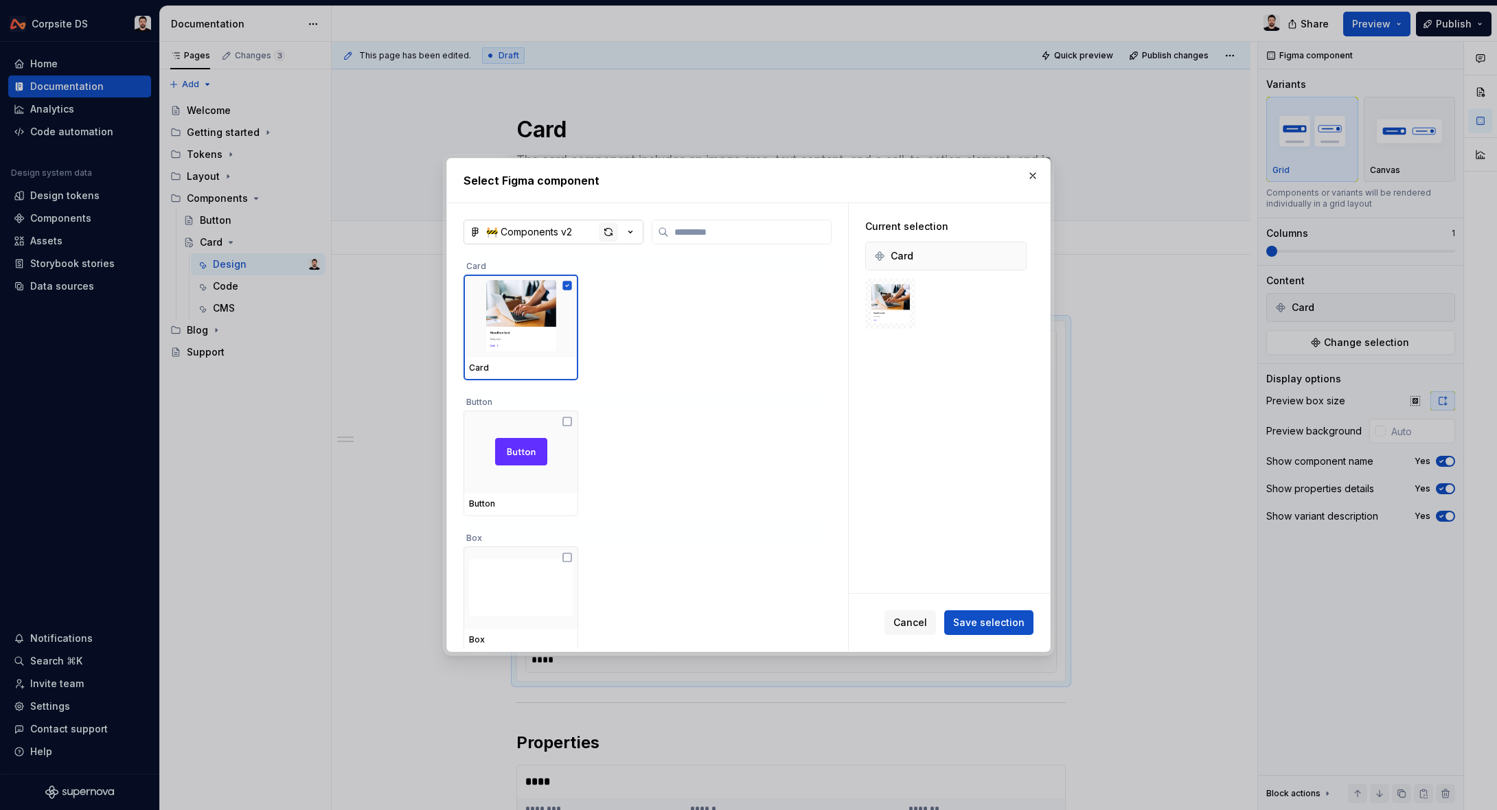
click at [614, 235] on div "button" at bounding box center [608, 231] width 19 height 19
click at [1037, 174] on button "button" at bounding box center [1032, 175] width 19 height 19
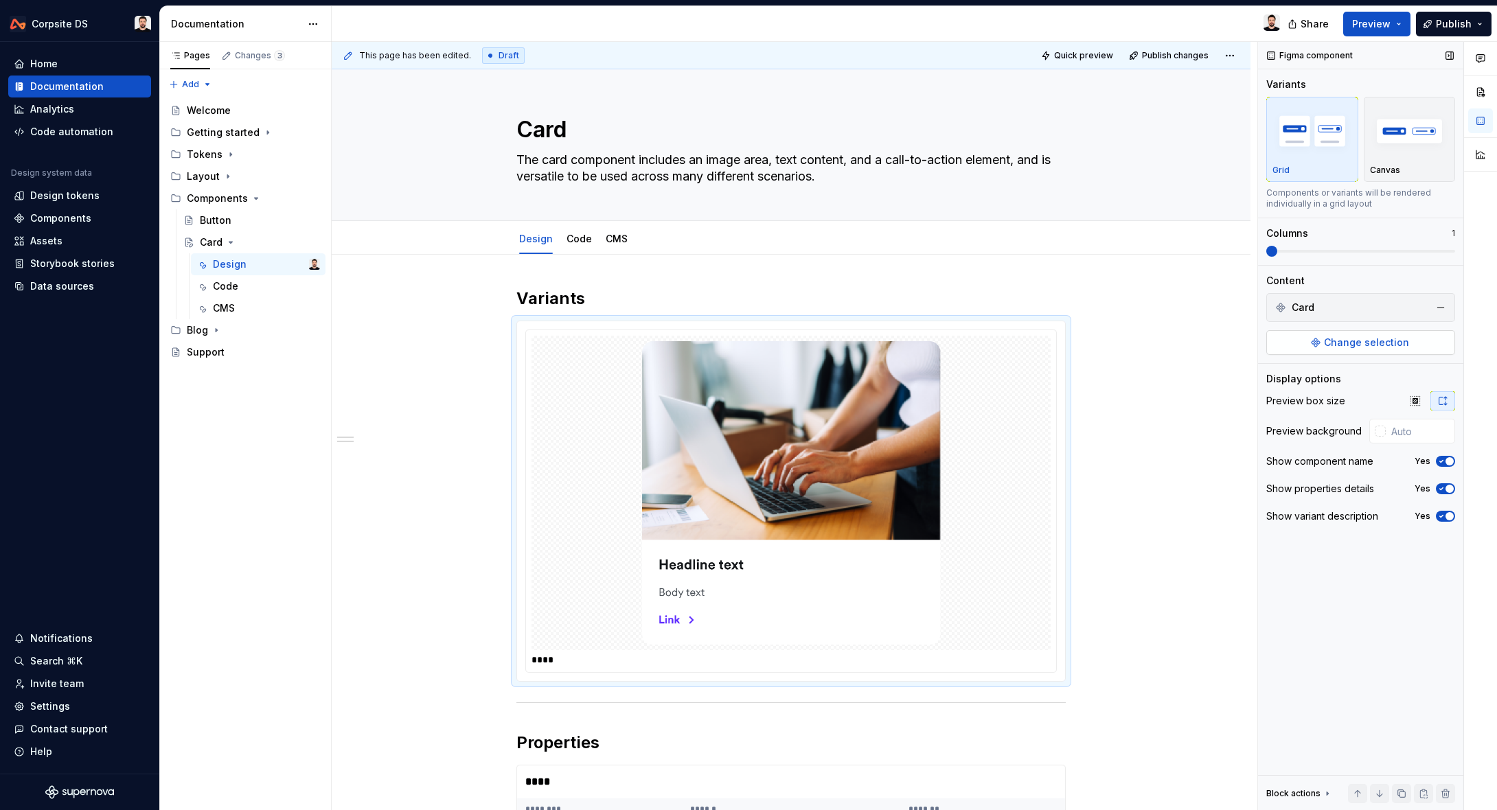
click at [1326, 336] on button "Change selection" at bounding box center [1360, 342] width 189 height 25
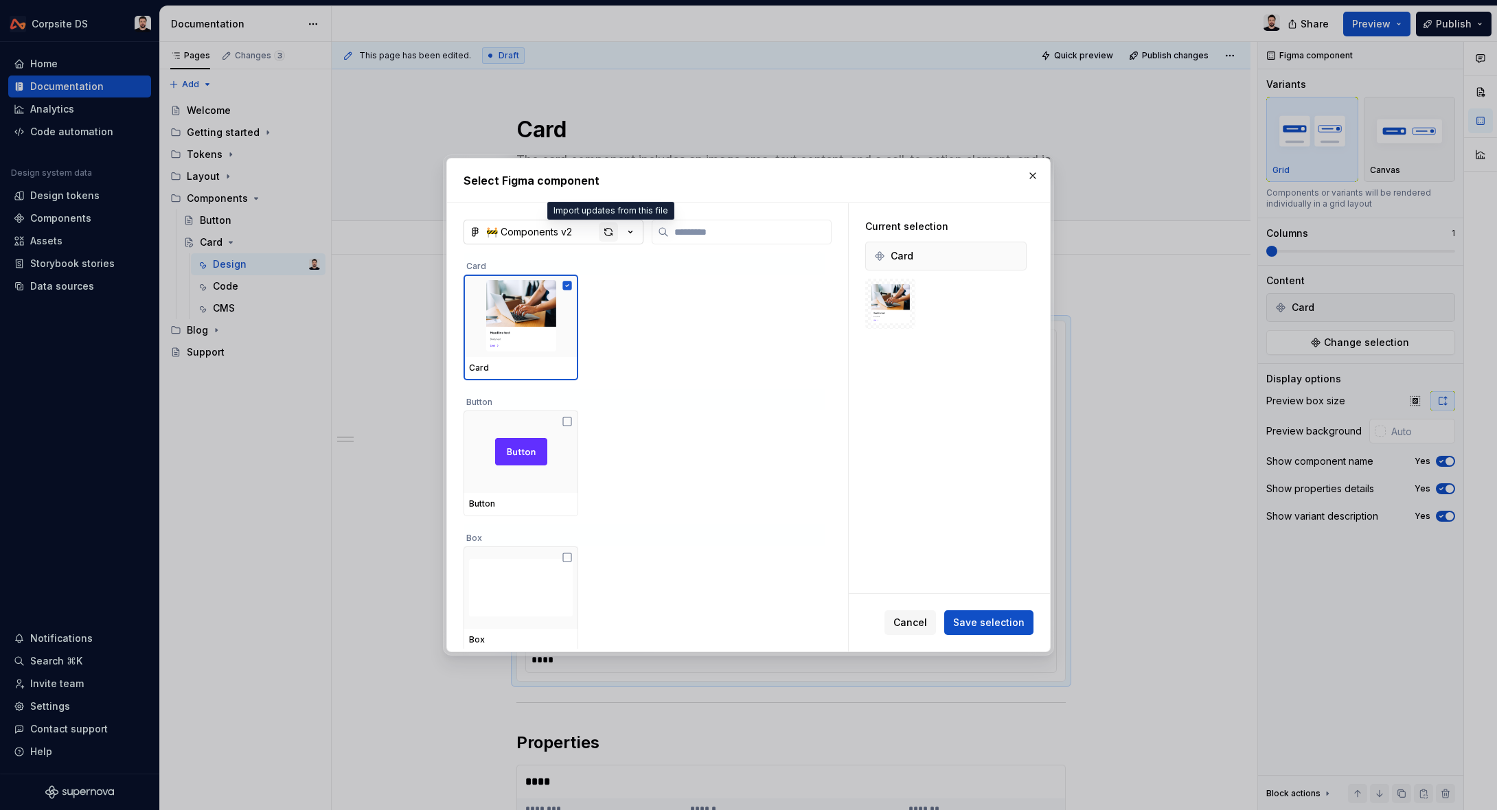
click at [608, 232] on div "button" at bounding box center [608, 231] width 19 height 19
click at [1026, 173] on button "button" at bounding box center [1032, 175] width 19 height 19
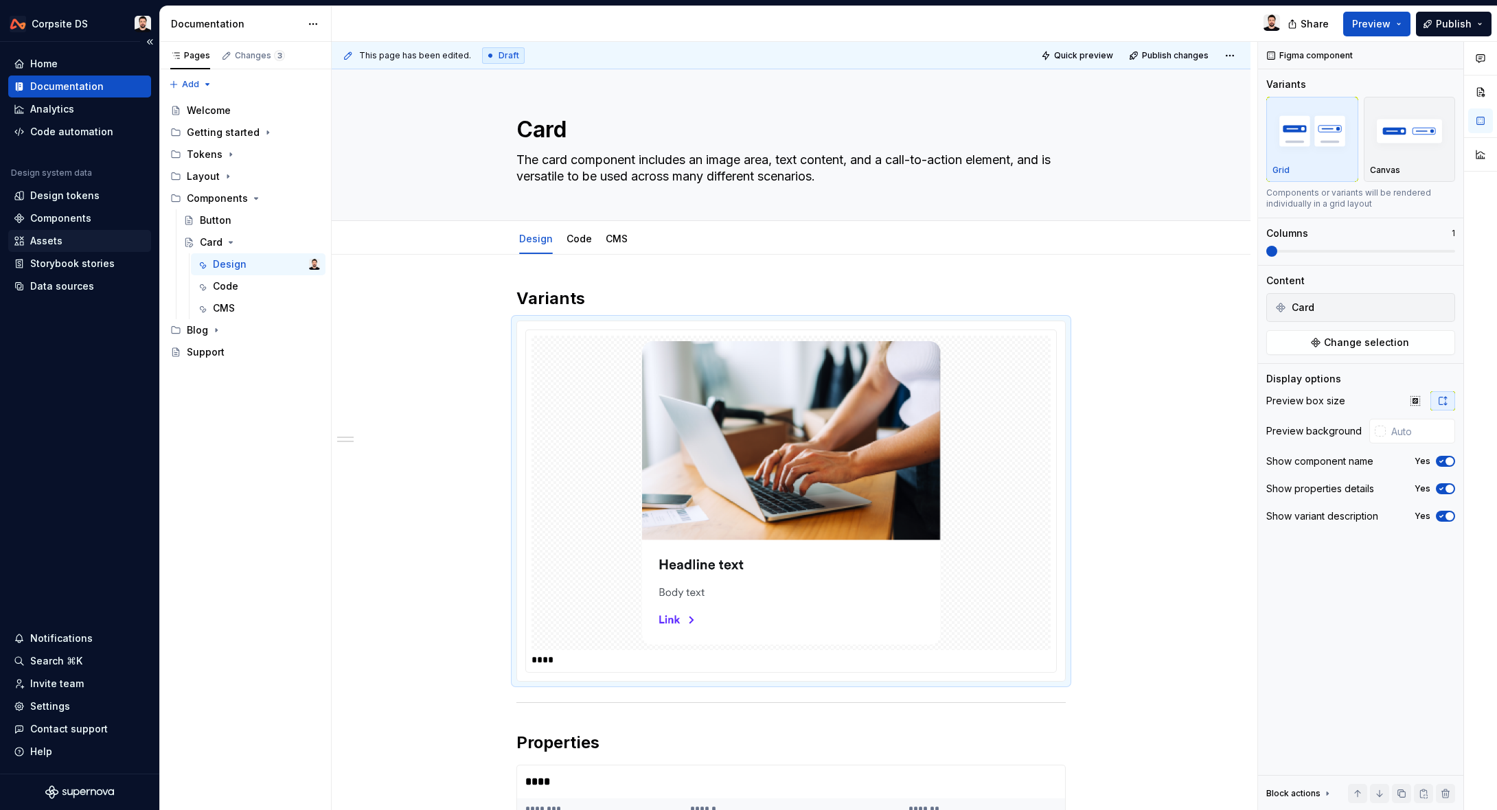
click at [72, 242] on div "Assets" at bounding box center [80, 241] width 132 height 14
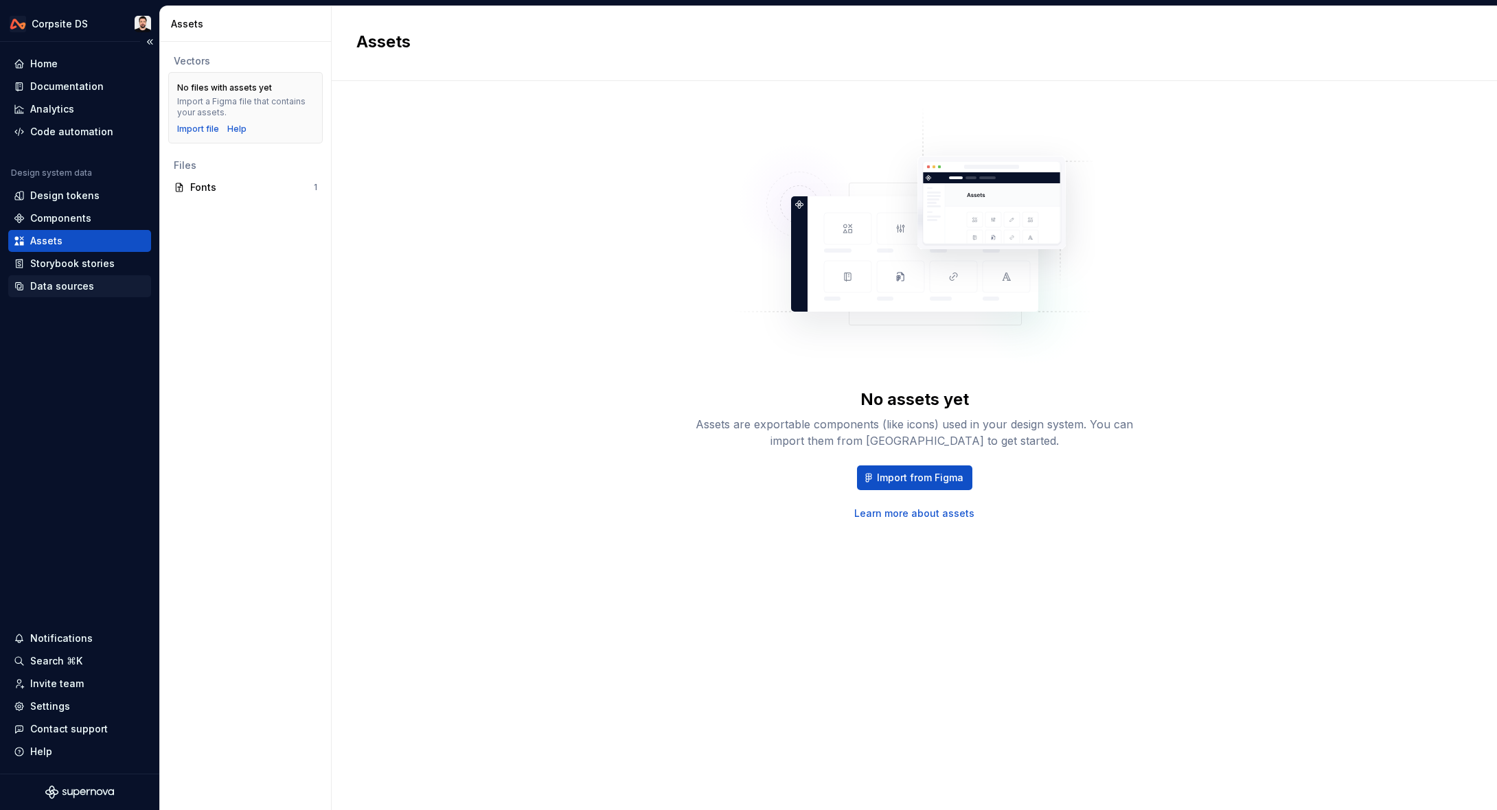
click at [71, 284] on div "Data sources" at bounding box center [62, 286] width 64 height 14
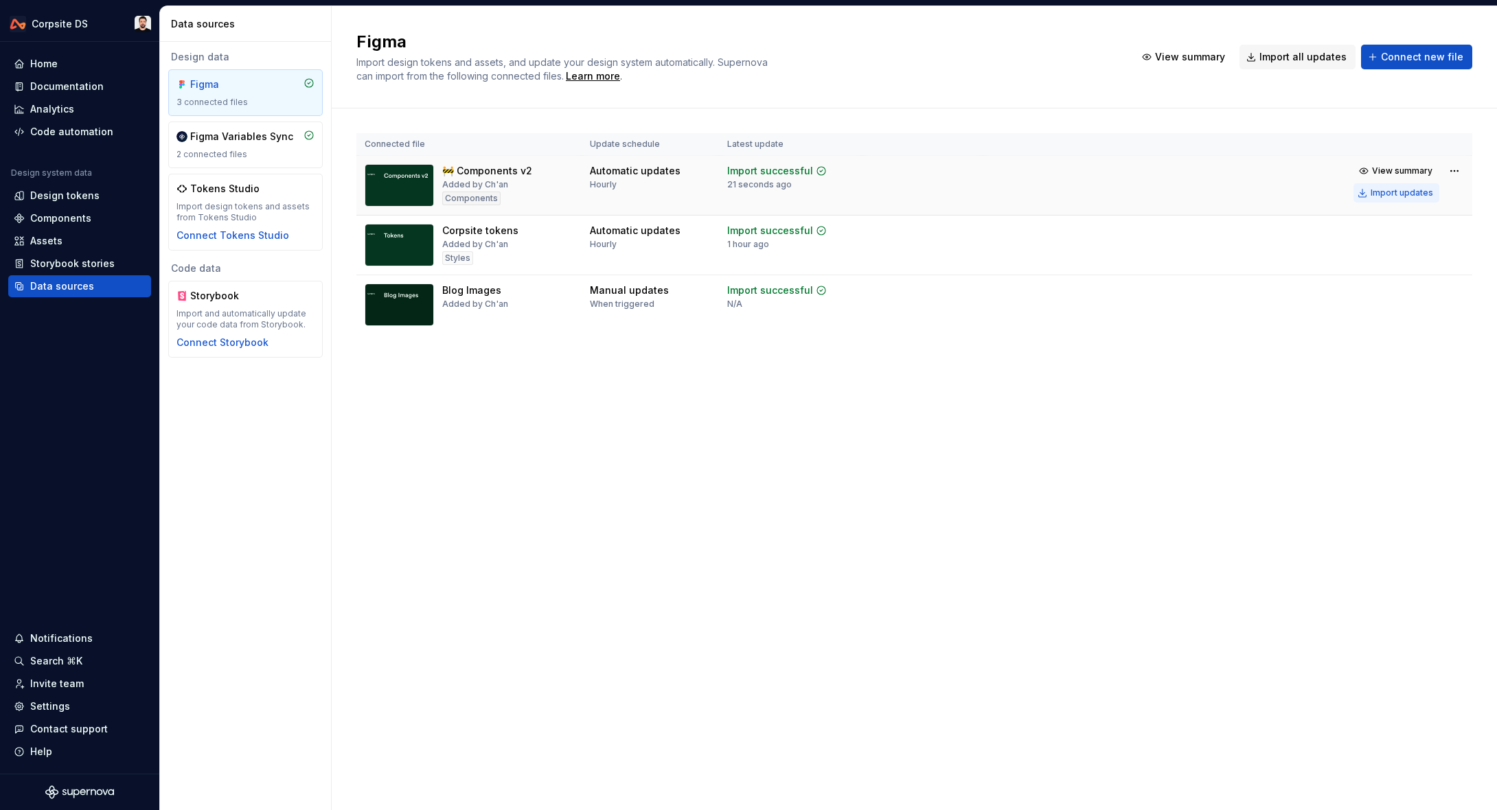
click at [1392, 192] on div "Import updates" at bounding box center [1401, 192] width 62 height 11
click at [1445, 95] on div "Figma Import design tokens and assets, and update your design system automatica…" at bounding box center [914, 57] width 1165 height 102
click at [45, 84] on div "Documentation" at bounding box center [66, 87] width 73 height 14
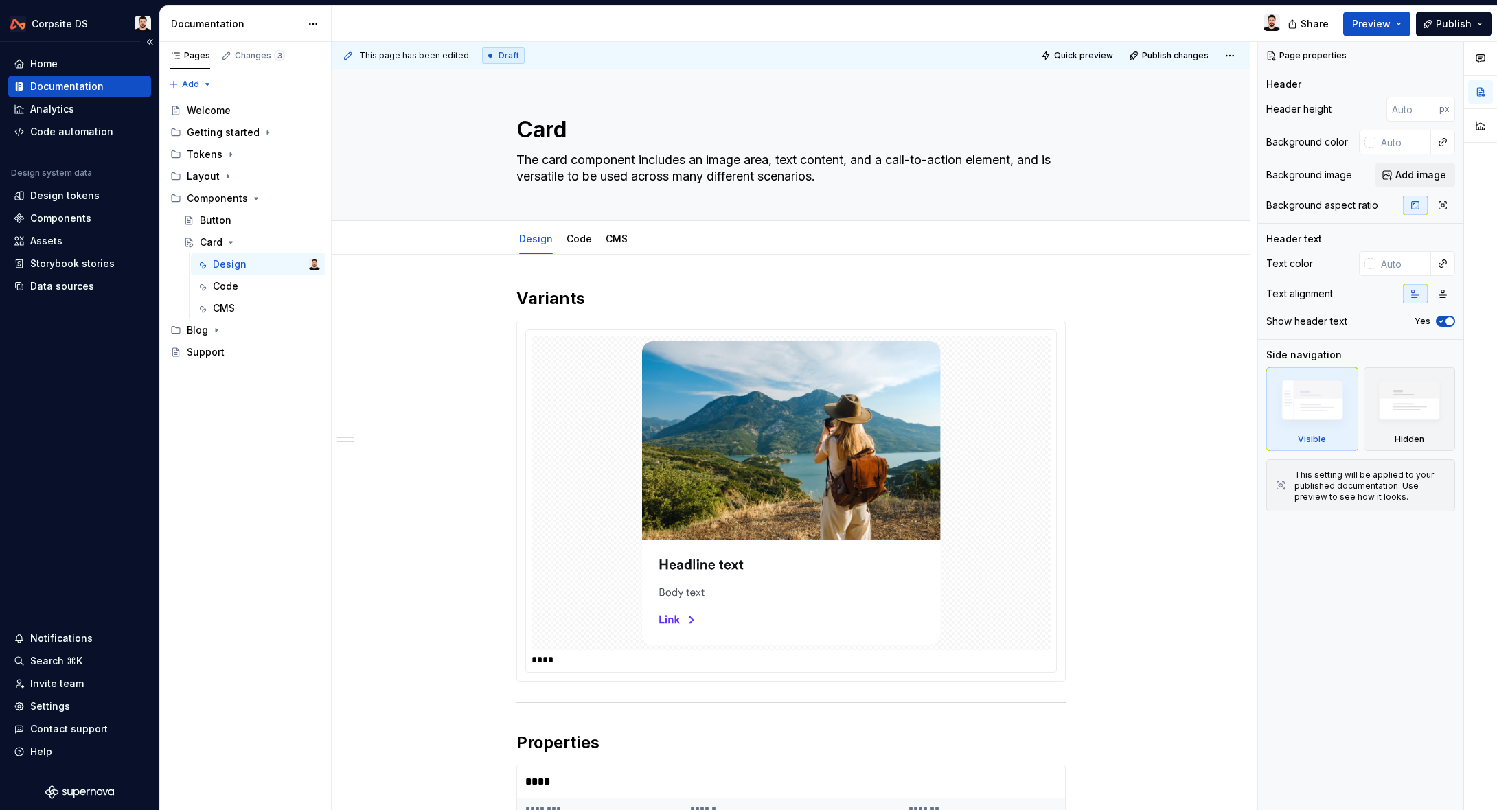
type textarea "*"
